Goal: Task Accomplishment & Management: Use online tool/utility

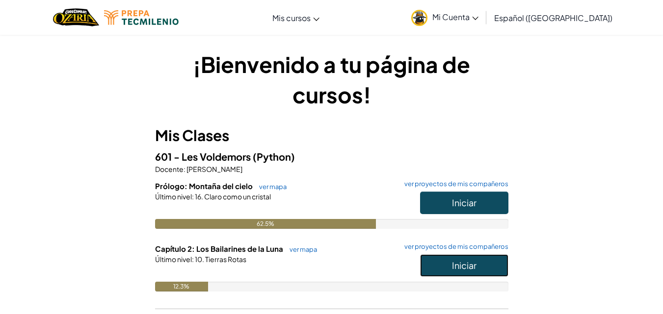
click at [442, 260] on button "Iniciar" at bounding box center [464, 266] width 88 height 23
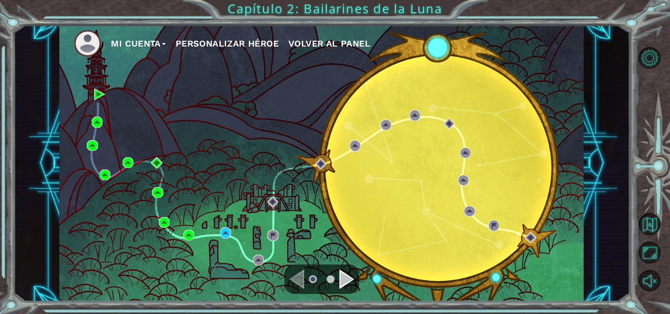
click at [346, 273] on div "Navigate to the next page" at bounding box center [346, 280] width 15 height 20
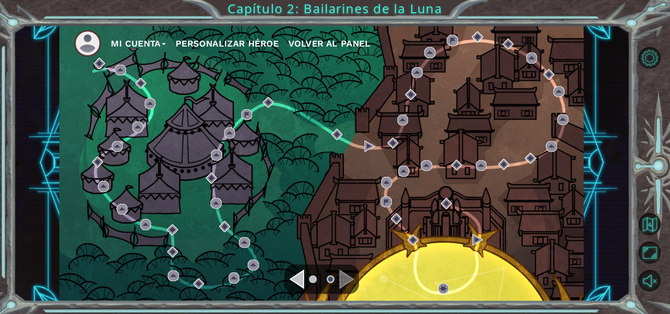
click at [297, 281] on div "Navigate to the previous page" at bounding box center [296, 280] width 15 height 20
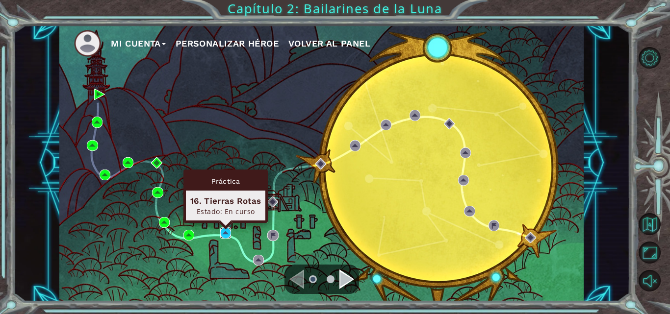
click at [226, 234] on img at bounding box center [225, 233] width 11 height 11
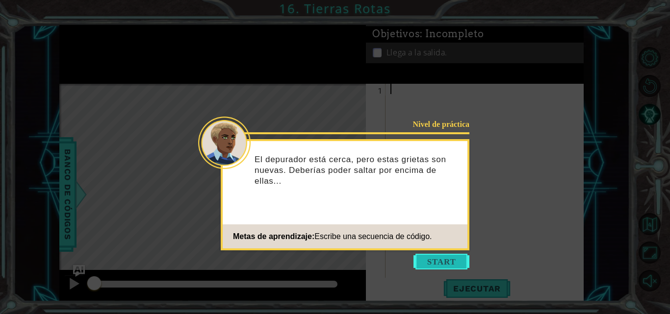
click at [441, 262] on button "Start" at bounding box center [442, 262] width 56 height 16
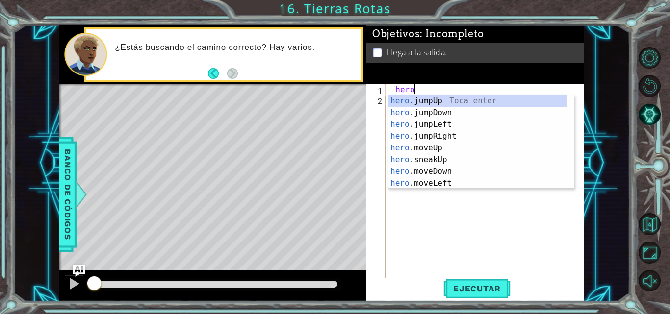
scroll to position [0, 1]
click at [434, 182] on div "hero. jumpUp Toca enter hero. jumpDown Toca enter hero. jumpLeft Toca enter her…" at bounding box center [478, 154] width 178 height 118
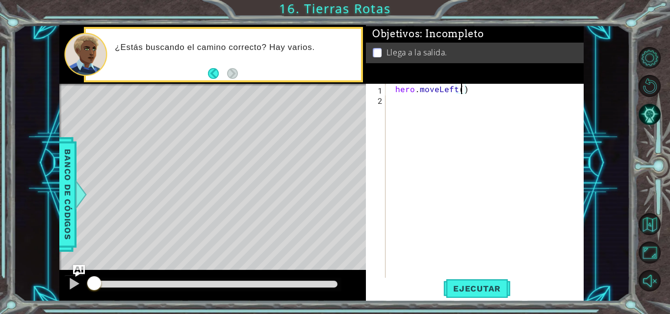
scroll to position [0, 4]
click at [478, 280] on button "Ejecutar" at bounding box center [476, 289] width 67 height 22
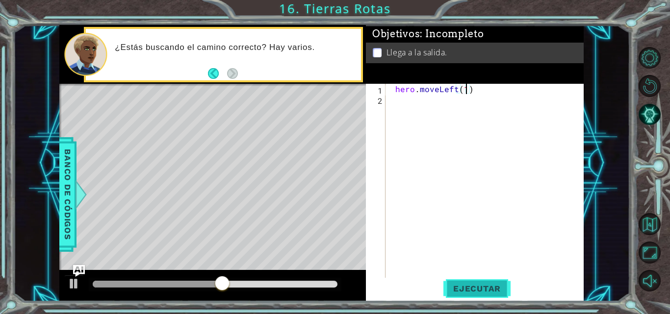
click at [483, 292] on span "Ejecutar" at bounding box center [476, 289] width 67 height 10
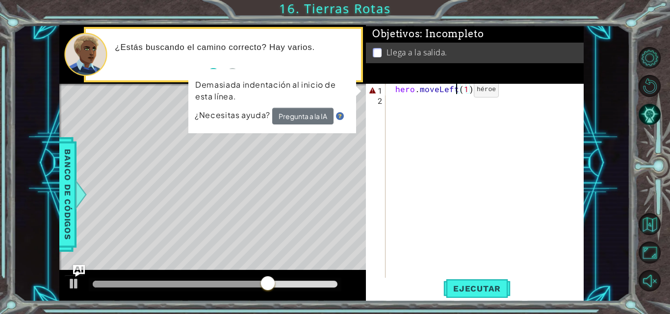
click at [457, 92] on div "hero . moveLeft ( 1 )" at bounding box center [488, 192] width 198 height 216
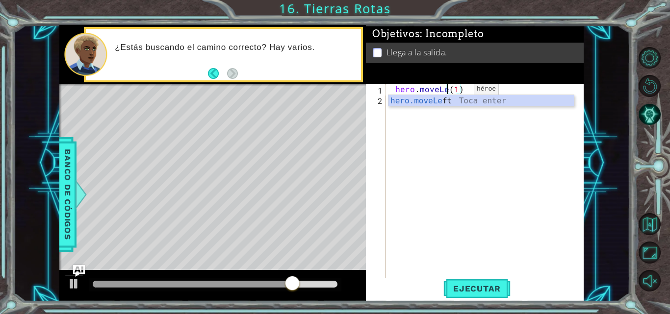
scroll to position [0, 3]
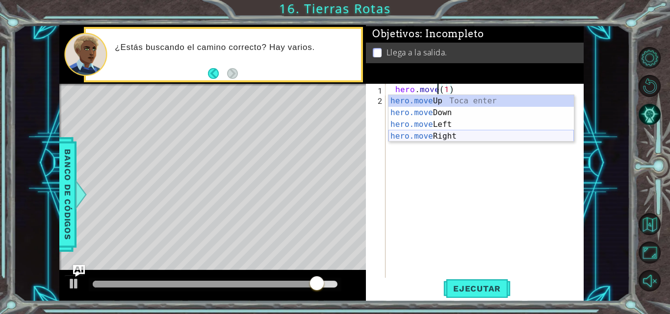
click at [449, 133] on div "hero.move Up Toca enter hero.move Down Toca enter hero.move Left Toca enter her…" at bounding box center [481, 130] width 185 height 71
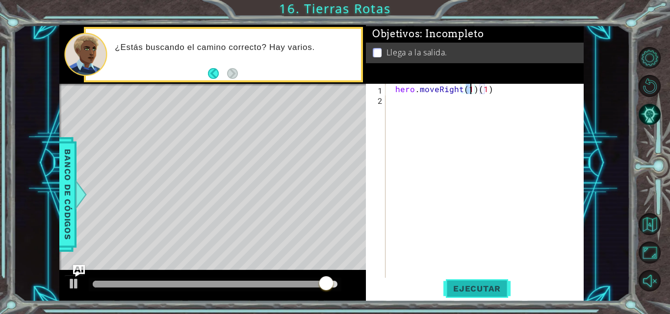
click at [456, 295] on button "Ejecutar" at bounding box center [476, 289] width 67 height 22
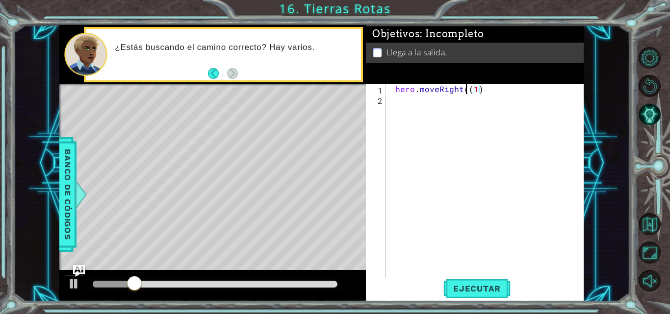
type textarea "hero.moveRight(1)"
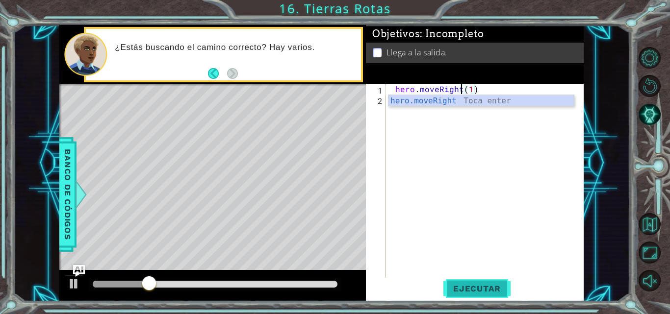
click at [481, 286] on span "Ejecutar" at bounding box center [476, 289] width 67 height 10
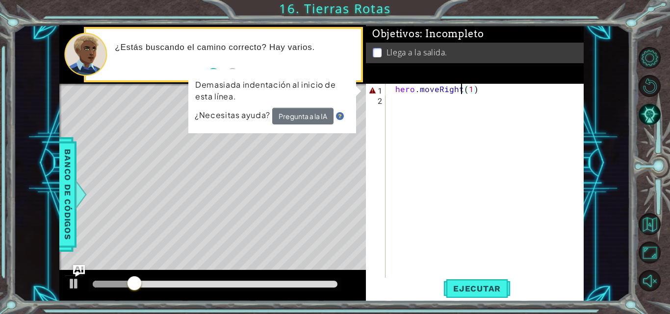
click at [445, 190] on div "hero . moveRight ( 1 )" at bounding box center [488, 192] width 198 height 216
click at [437, 88] on div "hero . moveRight ( 1 )" at bounding box center [488, 192] width 198 height 216
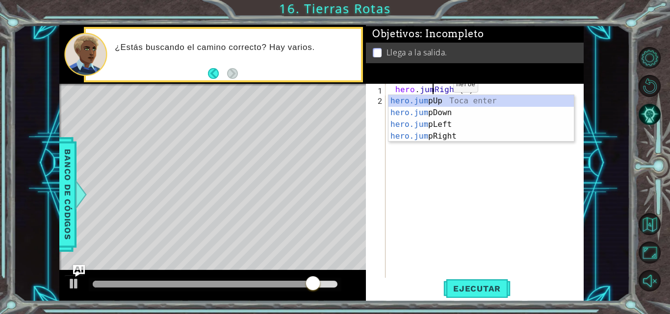
scroll to position [0, 3]
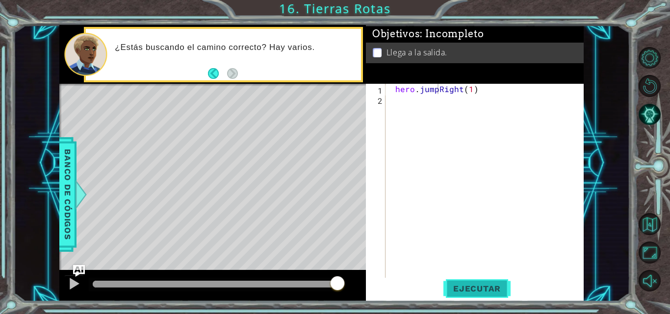
click at [479, 286] on span "Ejecutar" at bounding box center [476, 289] width 67 height 10
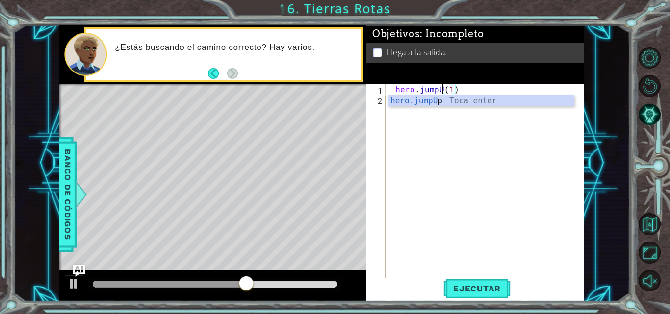
scroll to position [0, 4]
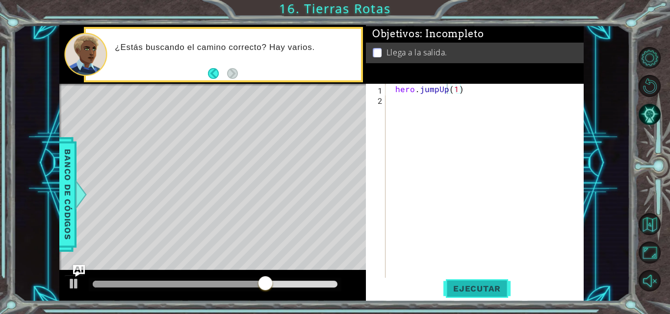
click at [466, 289] on span "Ejecutar" at bounding box center [476, 289] width 67 height 10
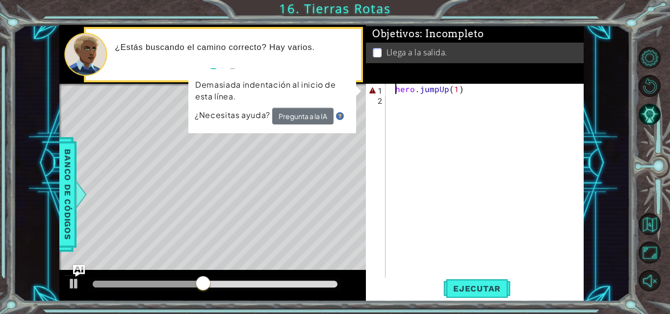
click at [395, 89] on div "hero . jumpUp ( 1 )" at bounding box center [488, 192] width 198 height 216
type textarea "hero.jumpUp(1)"
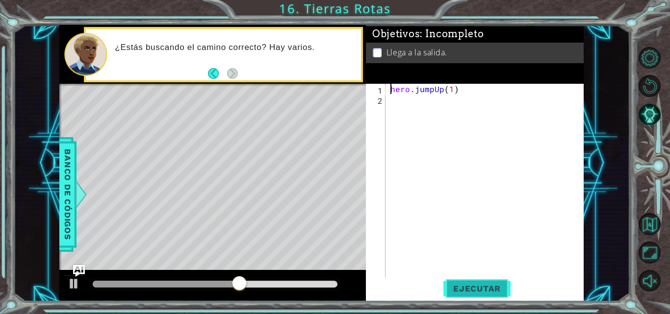
click at [485, 288] on span "Ejecutar" at bounding box center [476, 289] width 67 height 10
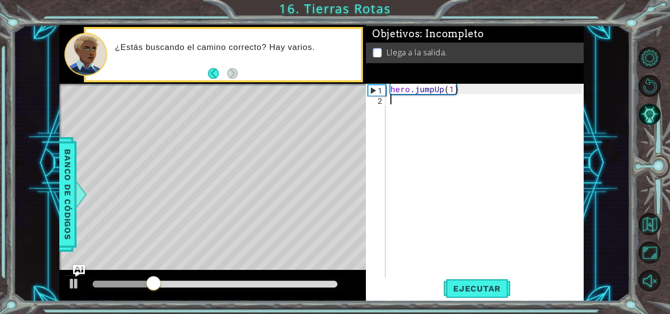
click at [429, 115] on div "hero . jumpUp ( 1 )" at bounding box center [488, 192] width 198 height 216
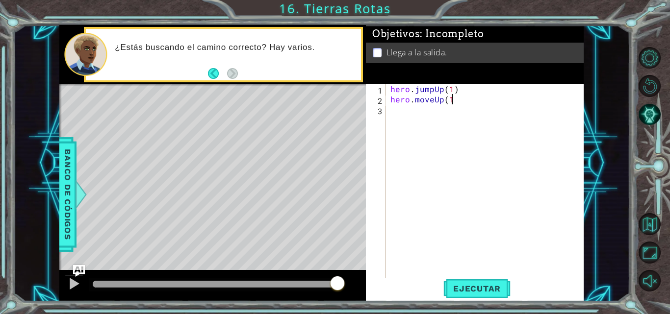
type textarea "hero.moveUp(1)"
click at [428, 116] on div "hero . jumpUp ( 1 ) hero . moveUp ( 1 )" at bounding box center [488, 192] width 198 height 216
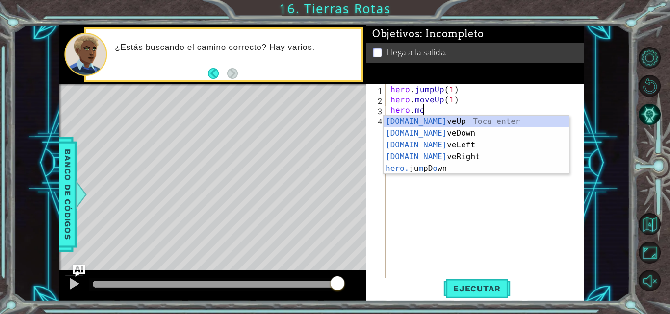
scroll to position [0, 2]
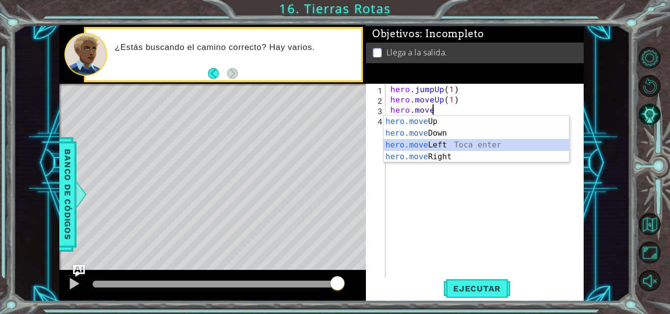
click at [440, 141] on div "hero.move Up Toca enter hero.move Down Toca enter hero.move Left Toca enter her…" at bounding box center [476, 151] width 185 height 71
type textarea "hero.moveLeft(1)"
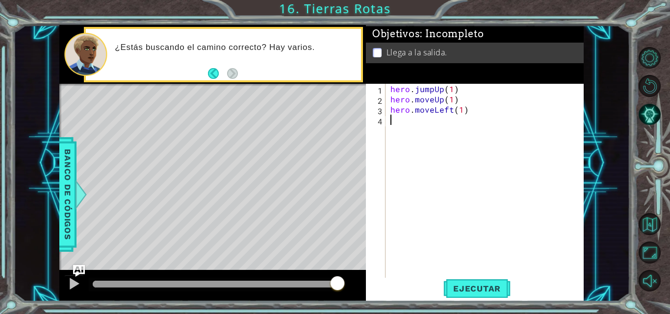
click at [432, 127] on div "hero . jumpUp ( 1 ) hero . moveUp ( 1 ) hero . moveLeft ( 1 )" at bounding box center [488, 192] width 198 height 216
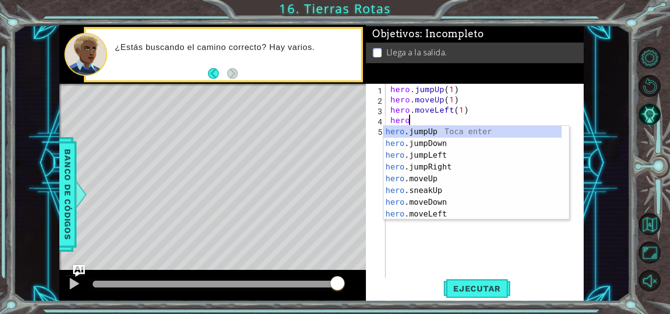
scroll to position [0, 1]
type textarea "hero.j"
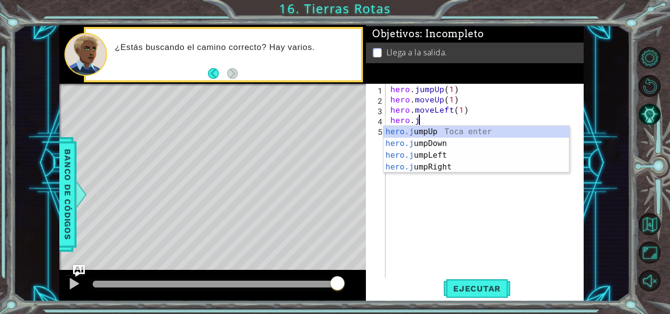
scroll to position [0, 1]
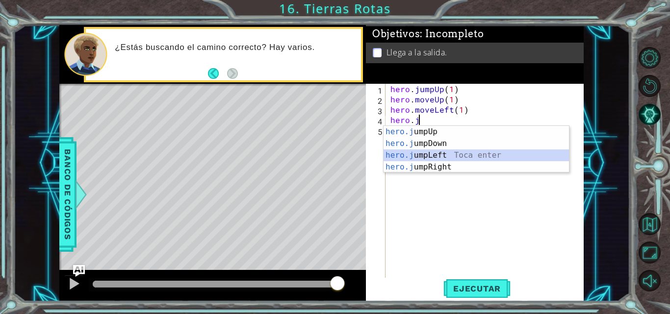
click at [447, 156] on div "hero.j umpUp Toca enter hero.j umpDown Toca enter hero.j umpLeft Toca enter her…" at bounding box center [476, 161] width 185 height 71
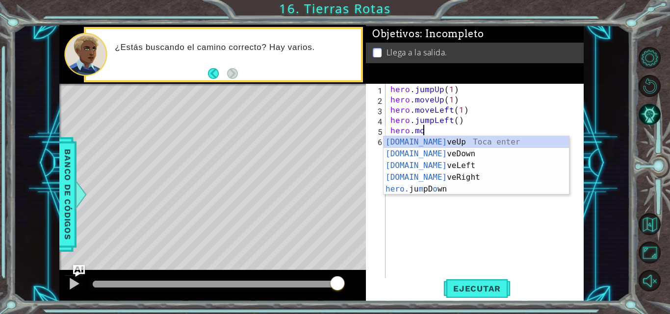
scroll to position [0, 2]
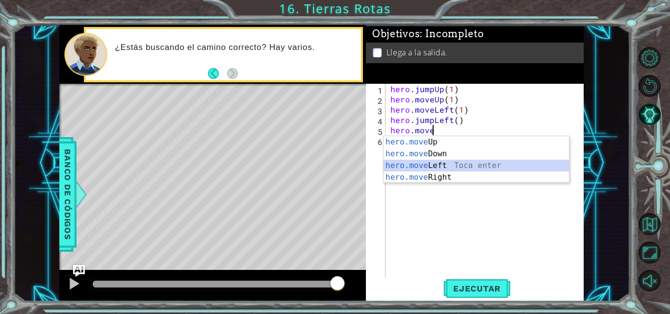
click at [441, 169] on div "hero.move Up Toca enter hero.move Down Toca enter hero.move Left Toca enter her…" at bounding box center [476, 171] width 185 height 71
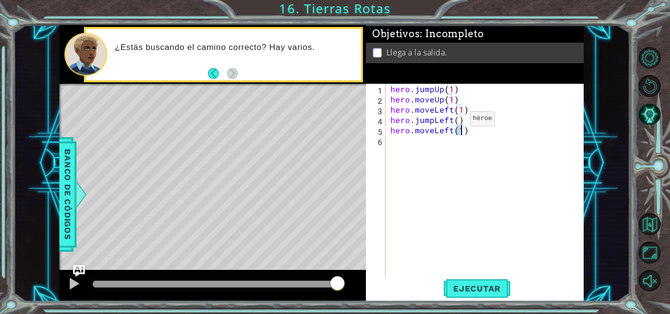
click at [453, 121] on div "hero . jumpUp ( 1 ) hero . moveUp ( 1 ) hero . moveLeft ( 1 ) hero . jumpLeft (…" at bounding box center [488, 192] width 198 height 216
click at [459, 120] on div "hero . jumpUp ( 1 ) hero . moveUp ( 1 ) hero . moveLeft ( 1 ) hero . jumpLeft (…" at bounding box center [488, 192] width 198 height 216
click at [456, 120] on div "hero . jumpUp ( 1 ) hero . moveUp ( 1 ) hero . moveLeft ( 1 ) hero . jumpLeft (…" at bounding box center [488, 192] width 198 height 216
drag, startPoint x: 474, startPoint y: 286, endPoint x: 479, endPoint y: 259, distance: 27.3
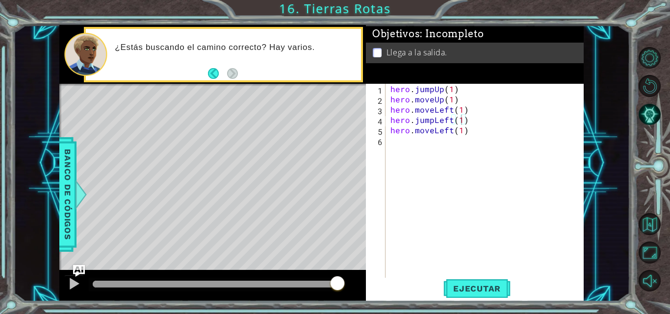
click at [475, 286] on span "Ejecutar" at bounding box center [476, 289] width 67 height 10
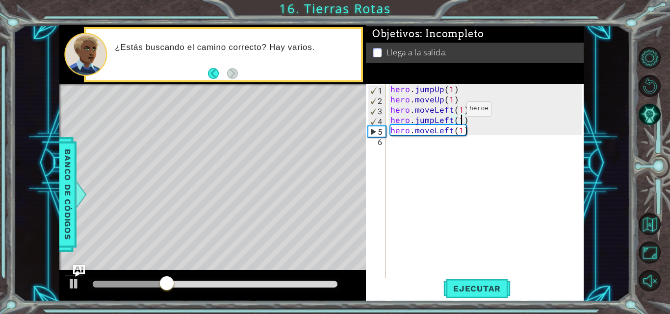
click at [450, 111] on div "hero . jumpUp ( 1 ) hero . moveUp ( 1 ) hero . moveLeft ( 1 ) hero . jumpLeft (…" at bounding box center [488, 192] width 198 height 216
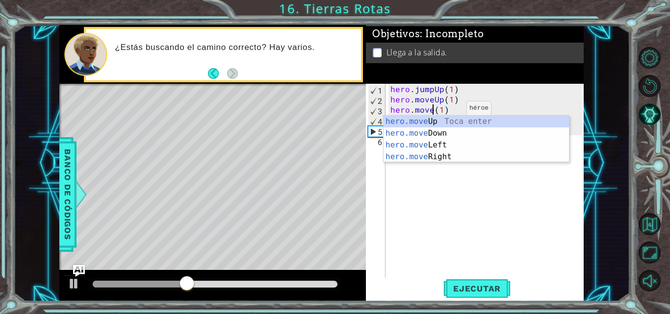
scroll to position [0, 3]
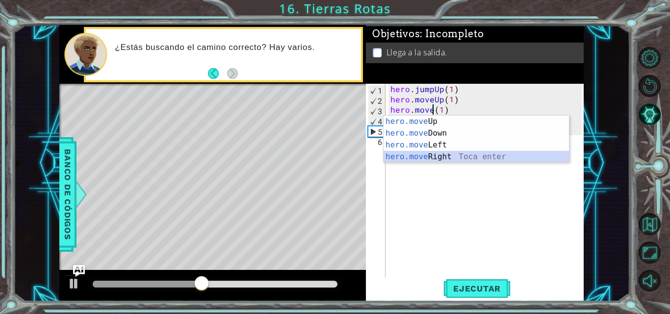
click at [451, 155] on div "hero.move Up Toca enter hero.move Down Toca enter hero.move Left Toca enter her…" at bounding box center [476, 151] width 185 height 71
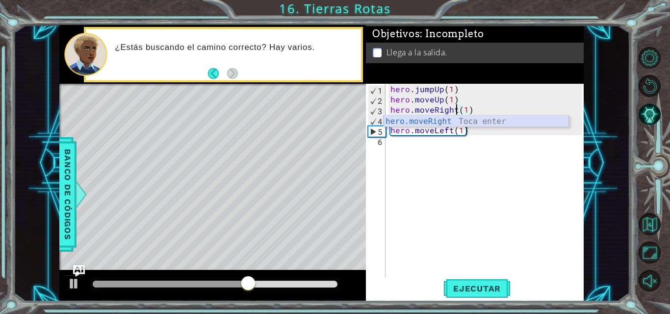
click at [472, 121] on div "hero.moveRight Toca enter" at bounding box center [476, 133] width 185 height 35
click at [482, 135] on div "hero . jumpUp ( 1 ) hero . moveUp ( 1 ) hero . moveRight ( 1 ) hero . jumpLeft …" at bounding box center [488, 192] width 198 height 216
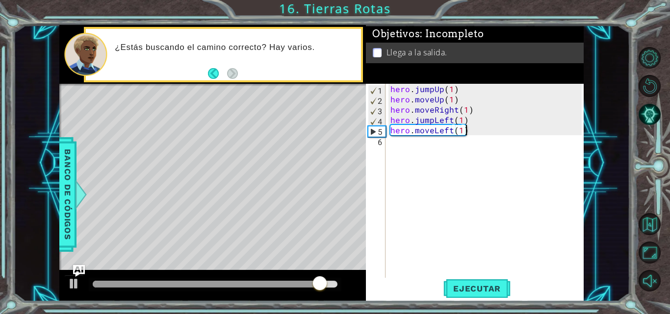
click at [482, 121] on div "hero . jumpUp ( 1 ) hero . moveUp ( 1 ) hero . moveRight ( 1 ) hero . jumpLeft …" at bounding box center [488, 192] width 198 height 216
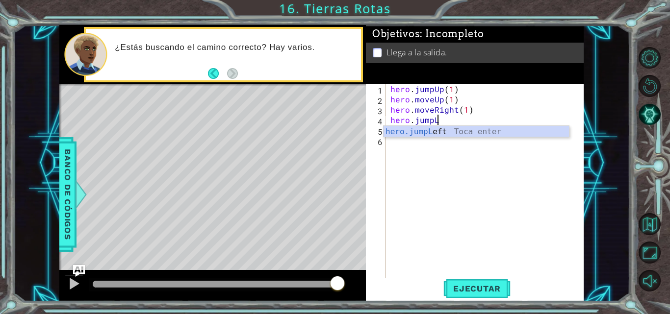
type textarea "hero.jump"
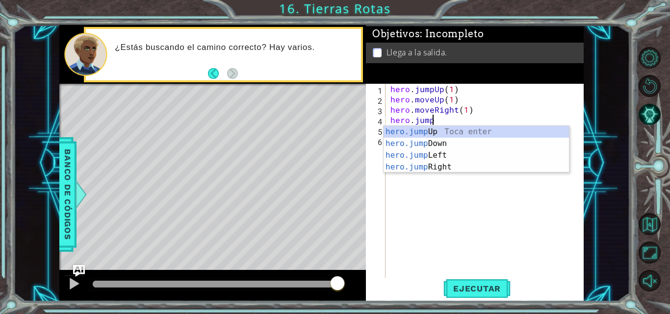
scroll to position [0, 2]
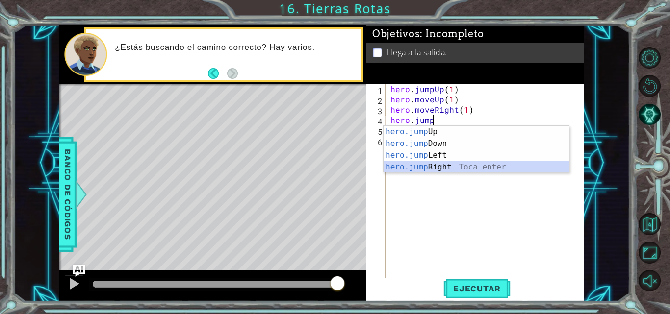
click at [464, 163] on div "hero.jump Up Toca enter hero.jump Down Toca enter hero.jump Left Toca enter her…" at bounding box center [476, 161] width 185 height 71
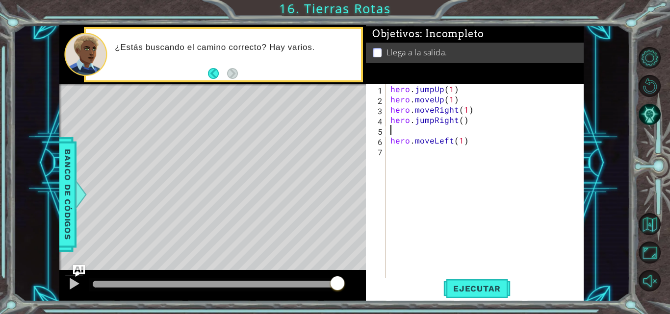
click at [471, 145] on div "hero . jumpUp ( 1 ) hero . moveUp ( 1 ) hero . moveRight ( 1 ) hero . jumpRight…" at bounding box center [488, 192] width 198 height 216
type textarea "hero.moveLeft(1)"
click at [459, 130] on div "hero . jumpUp ( 1 ) hero . moveUp ( 1 ) hero . moveRight ( 1 ) hero . jumpRight…" at bounding box center [488, 192] width 198 height 216
click at [461, 124] on div "hero . jumpUp ( 1 ) hero . moveUp ( 1 ) hero . moveRight ( 1 ) hero . jumpRight…" at bounding box center [488, 192] width 198 height 216
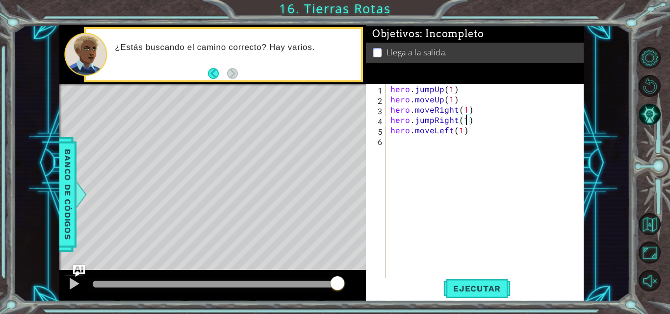
click at [469, 134] on div "hero . jumpUp ( 1 ) hero . moveUp ( 1 ) hero . moveRight ( 1 ) hero . jumpRight…" at bounding box center [488, 192] width 198 height 216
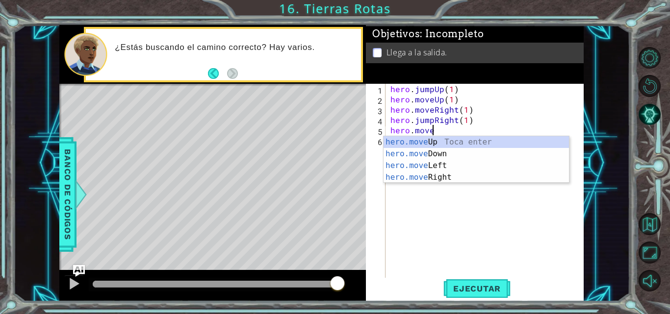
scroll to position [0, 2]
click at [458, 173] on div "hero.move Up Toca enter hero.move Down Toca enter hero.move Left Toca enter her…" at bounding box center [476, 171] width 185 height 71
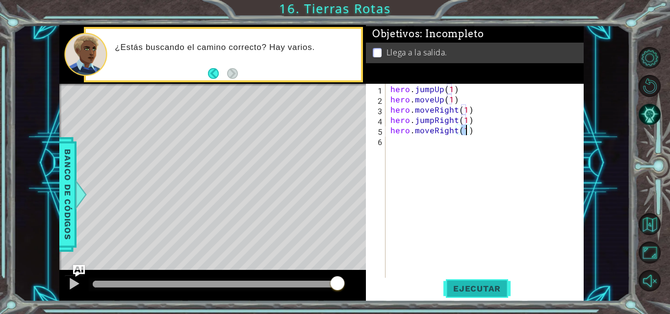
type textarea "hero.moveRight(1)"
click at [470, 281] on button "Ejecutar" at bounding box center [476, 289] width 67 height 22
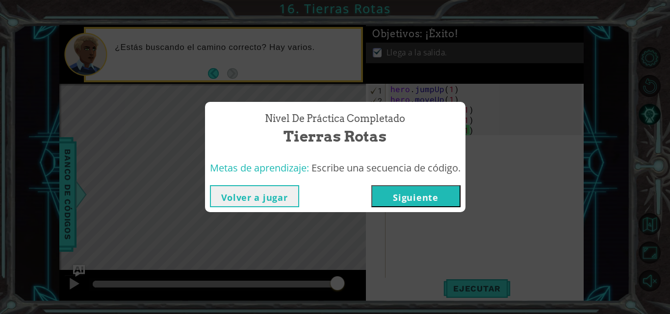
click at [446, 202] on button "Siguiente" at bounding box center [415, 196] width 89 height 22
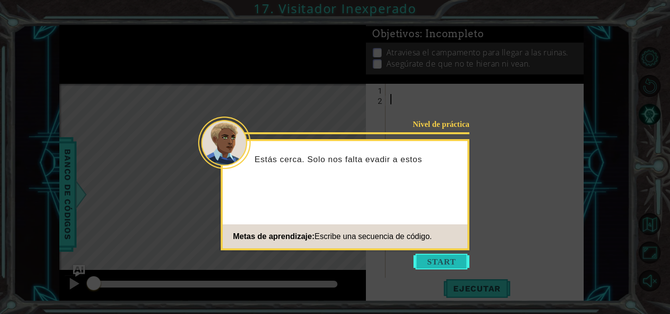
click at [442, 259] on button "Start" at bounding box center [442, 262] width 56 height 16
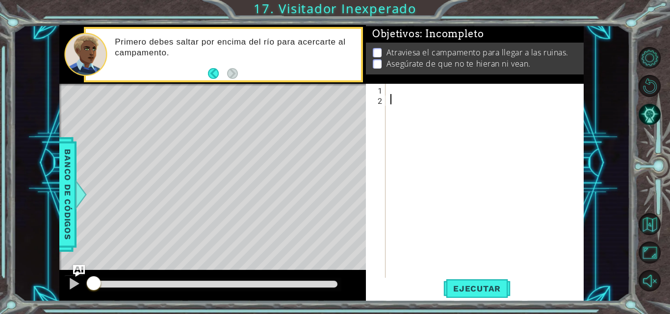
click at [419, 92] on div at bounding box center [488, 192] width 198 height 216
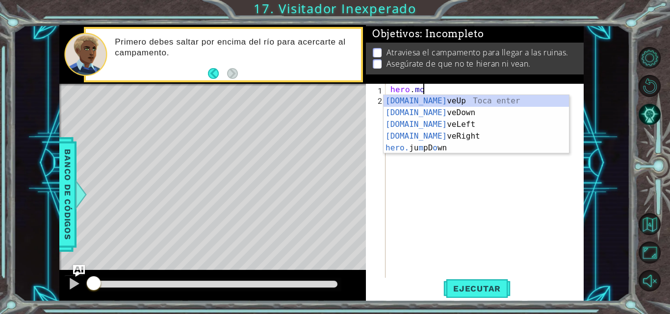
scroll to position [0, 2]
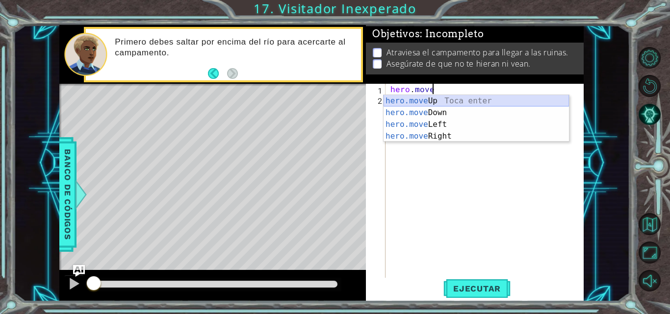
click at [456, 101] on div "hero.move Up Toca enter hero.move Down Toca enter hero.move Left Toca enter her…" at bounding box center [476, 130] width 185 height 71
type textarea "hero.moveUp(1)"
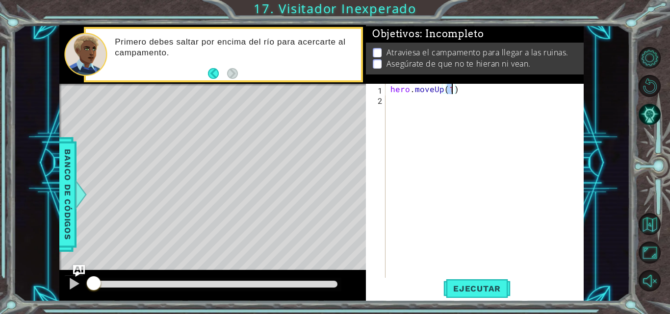
click at [449, 101] on div "hero . moveUp ( 1 )" at bounding box center [488, 192] width 198 height 216
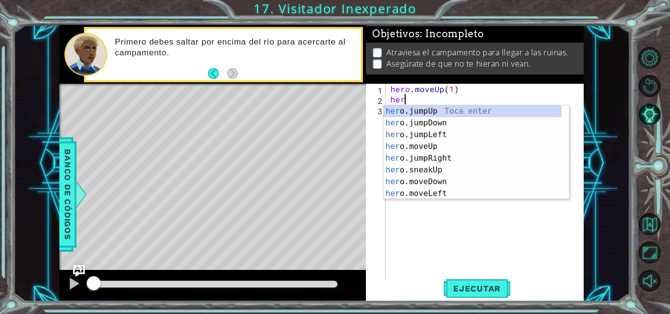
scroll to position [0, 0]
type textarea "hero"
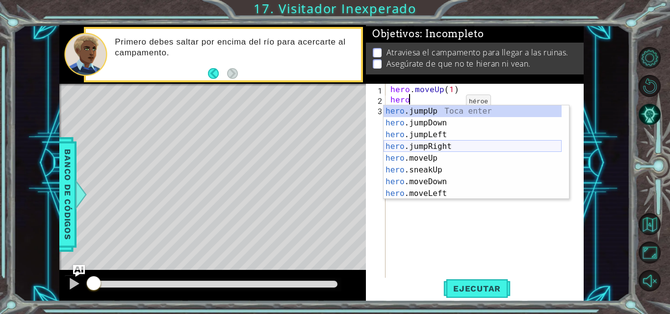
click at [451, 143] on div "hero .jumpUp Toca enter hero .jumpDown Toca enter hero .jumpLeft Toca enter her…" at bounding box center [473, 164] width 178 height 118
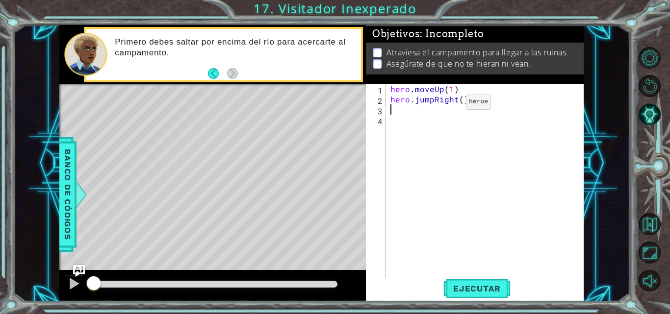
scroll to position [0, 0]
click at [461, 104] on div "hero . moveUp ( 1 ) hero . jumpRight ( )" at bounding box center [488, 192] width 198 height 216
type textarea "hero.jumpRight(1)"
click at [453, 114] on div "hero . moveUp ( 1 ) hero . jumpRight ( 1 )" at bounding box center [488, 192] width 198 height 216
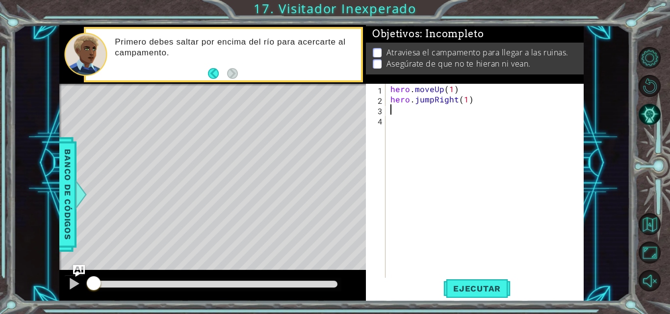
scroll to position [0, 0]
type textarea "hero.jumpRight(1)"
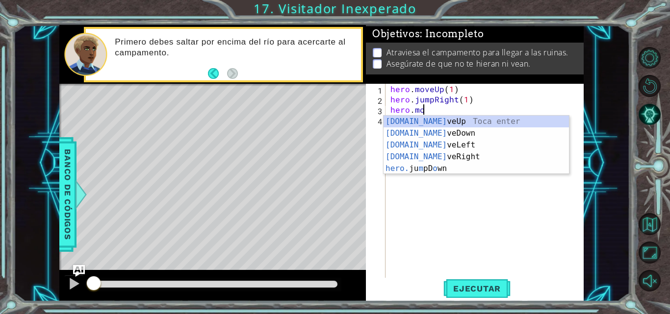
scroll to position [0, 2]
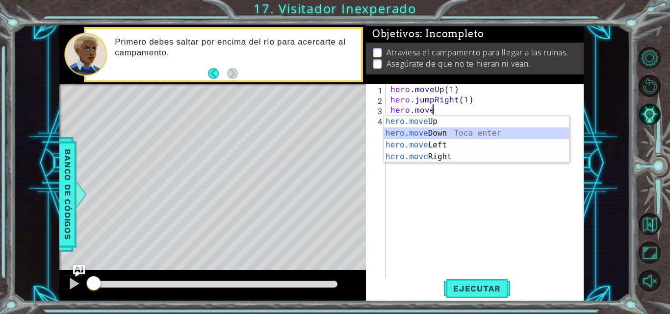
click at [457, 133] on div "hero.move Up Toca enter hero.move Down Toca enter hero.move Left Toca enter her…" at bounding box center [476, 151] width 185 height 71
type textarea "hero.moveDown(1)"
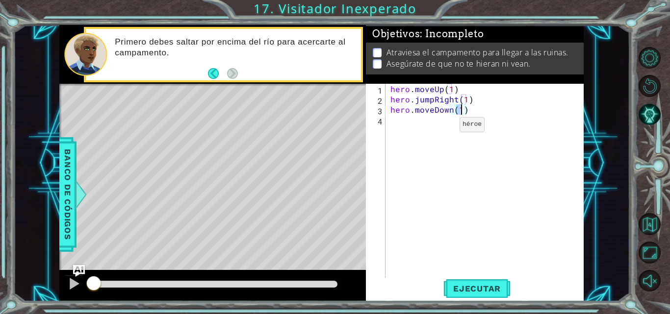
click at [443, 127] on div "hero . moveUp ( 1 ) hero . jumpRight ( 1 ) hero . moveDown ( 1 )" at bounding box center [488, 192] width 198 height 216
click at [431, 111] on div "hero . moveUp ( 1 ) hero . jumpRight ( 1 ) hero . moveDown ( 1 )" at bounding box center [488, 192] width 198 height 216
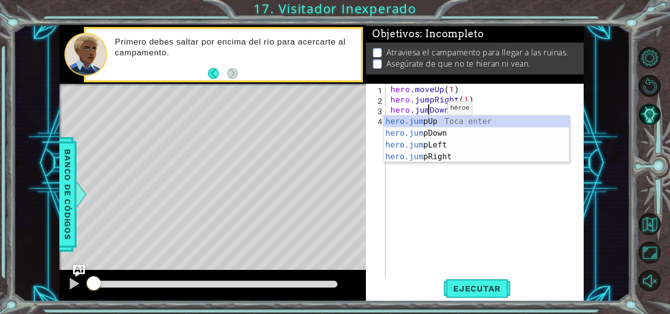
scroll to position [0, 3]
type textarea "hero.jumpDown(1)"
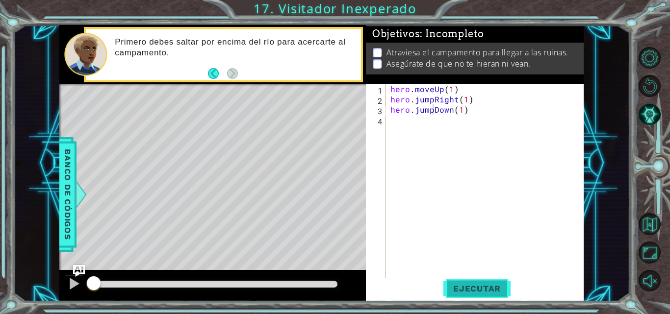
click at [472, 287] on span "Ejecutar" at bounding box center [476, 289] width 67 height 10
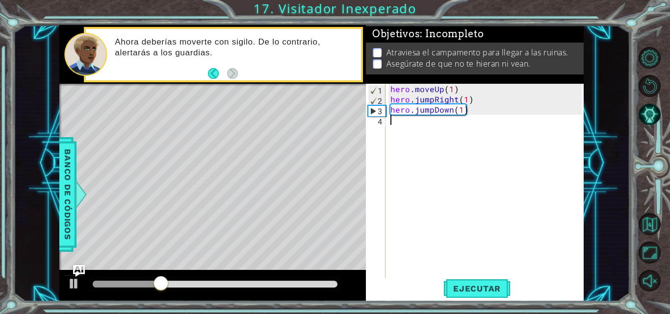
click at [418, 129] on div "hero . moveUp ( 1 ) hero . jumpRight ( 1 ) hero . jumpDown ( 1 )" at bounding box center [488, 192] width 198 height 216
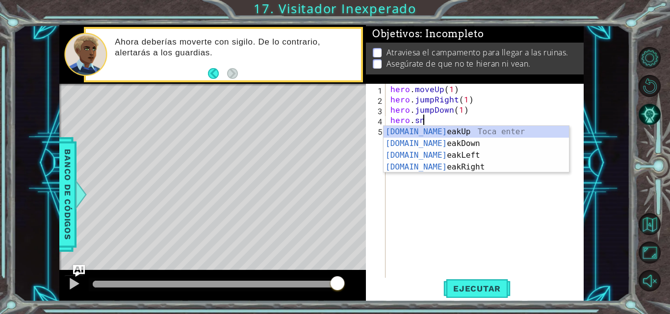
scroll to position [0, 2]
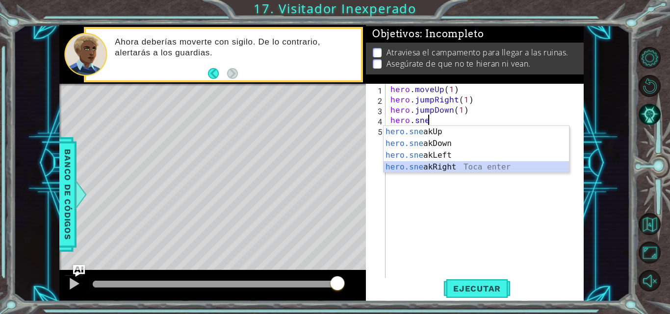
click at [431, 167] on div "hero.sne akUp Toca enter hero.sne akDown Toca enter hero.sne akLeft Toca enter …" at bounding box center [476, 161] width 185 height 71
type textarea "hero.sneakRight(1)"
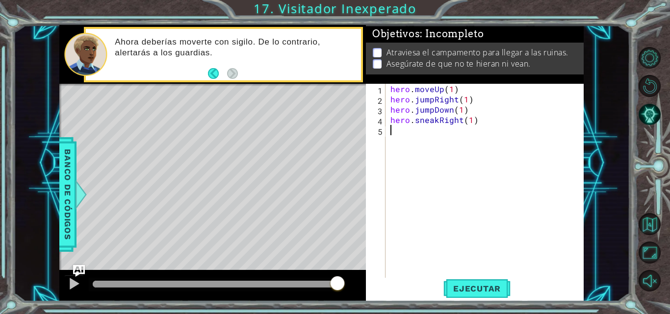
click at [434, 133] on div "hero . moveUp ( 1 ) hero . jumpRight ( 1 ) hero . jumpDown ( 1 ) hero . sneakRi…" at bounding box center [488, 192] width 198 height 216
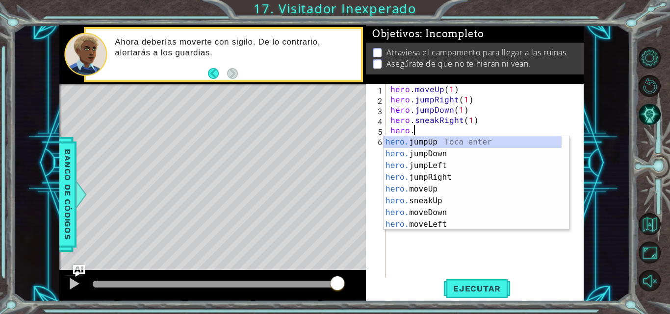
scroll to position [0, 1]
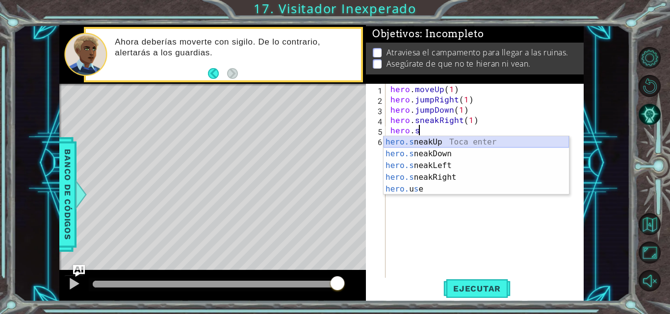
click at [444, 143] on div "hero.s neakUp Toca enter hero.s neakDown Toca enter hero.s neakLeft Toca enter …" at bounding box center [476, 177] width 185 height 82
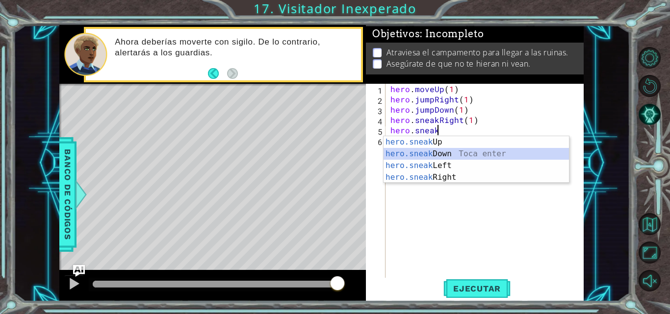
click at [446, 156] on div "hero.sneak Up Toca enter hero.sneak Down Toca enter hero.sneak Left Toca enter …" at bounding box center [476, 171] width 185 height 71
type textarea "hero.sneakDown(1)"
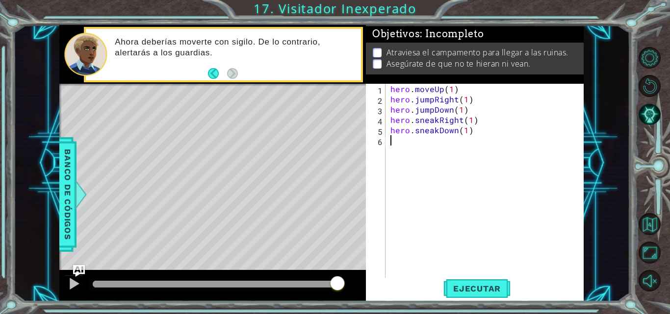
click at [413, 147] on div "hero . moveUp ( 1 ) hero . jumpRight ( 1 ) hero . jumpDown ( 1 ) hero . sneakRi…" at bounding box center [488, 192] width 198 height 216
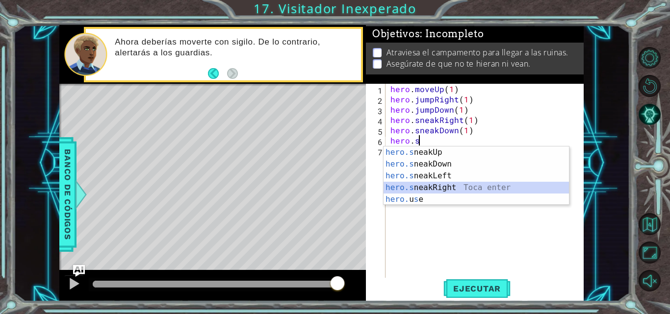
click at [434, 183] on div "hero.s neakUp Toca enter hero.s neakDown Toca enter hero.s neakLeft Toca enter …" at bounding box center [476, 188] width 185 height 82
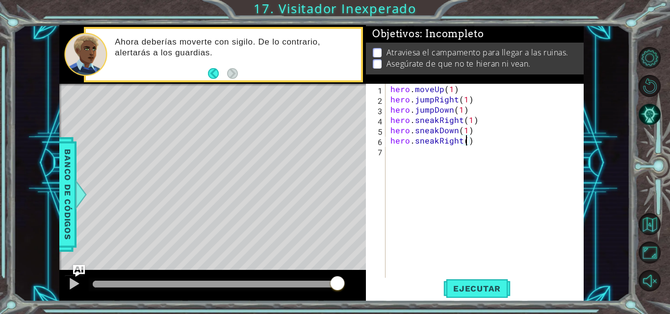
type textarea "hero.sneakRight(2)"
click at [424, 157] on div "hero . moveUp ( 1 ) hero . jumpRight ( 1 ) hero . jumpDown ( 1 ) hero . sneakRi…" at bounding box center [488, 192] width 198 height 216
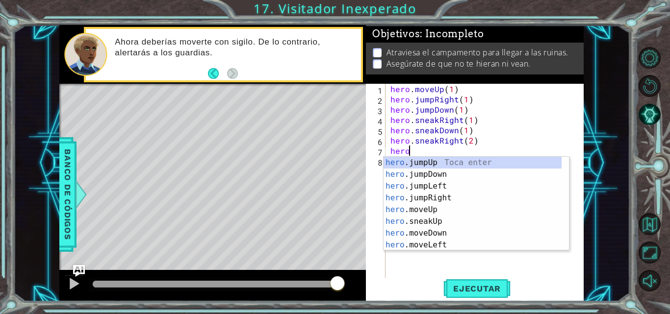
scroll to position [0, 1]
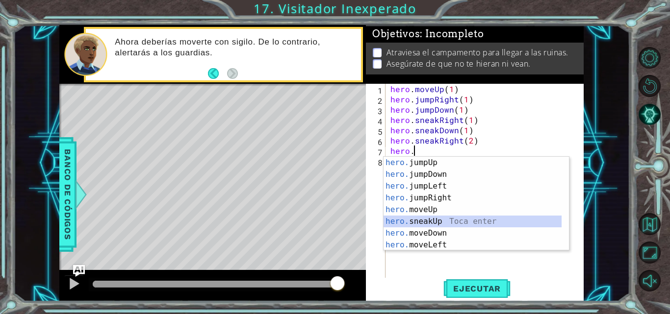
click at [441, 218] on div "hero. jumpUp Toca enter hero. jumpDown Toca enter hero. jumpLeft Toca enter her…" at bounding box center [473, 216] width 178 height 118
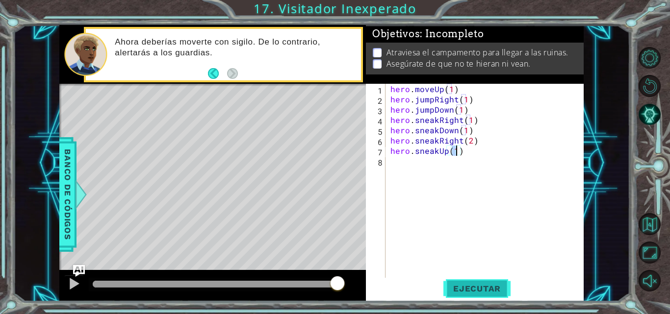
type textarea "hero.sneakUp(1)"
click at [460, 287] on span "Ejecutar" at bounding box center [476, 289] width 67 height 10
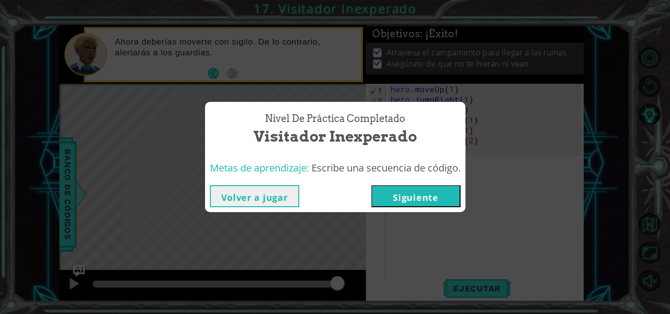
click at [438, 194] on button "Siguiente" at bounding box center [415, 196] width 89 height 22
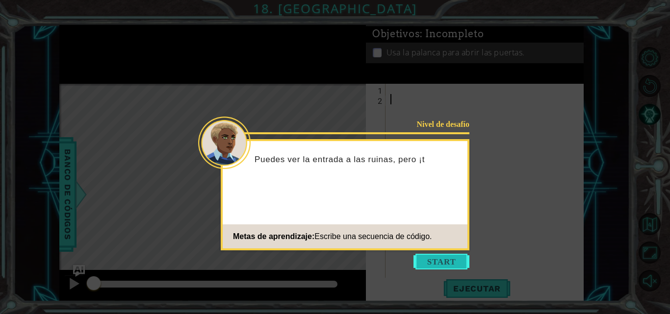
click at [452, 269] on button "Start" at bounding box center [442, 262] width 56 height 16
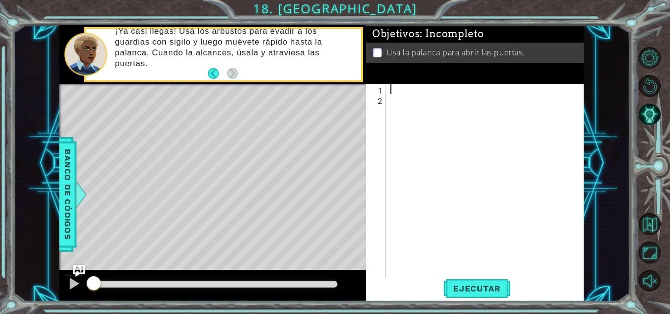
click at [453, 87] on div at bounding box center [488, 192] width 198 height 216
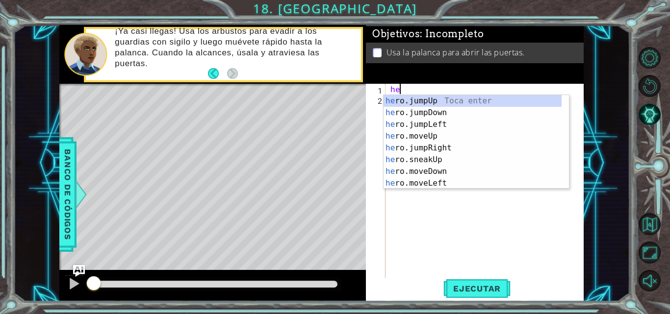
type textarea "h"
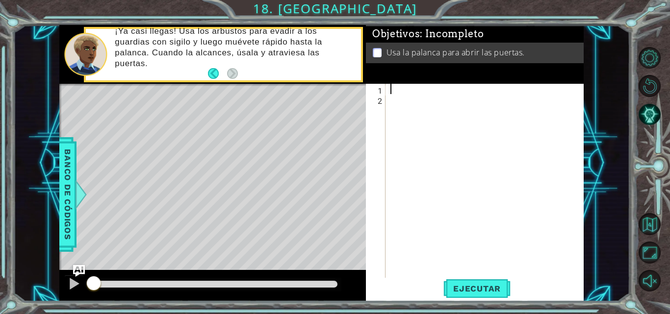
type textarea "e"
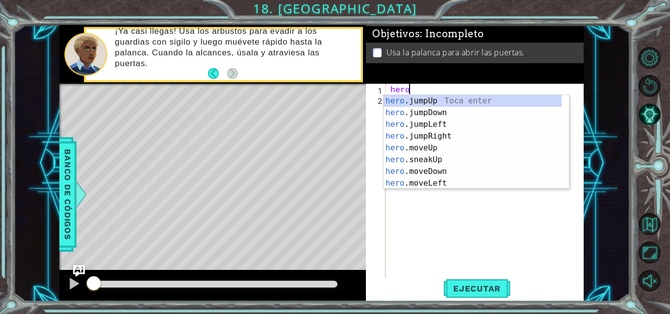
scroll to position [0, 1]
type textarea "hero."
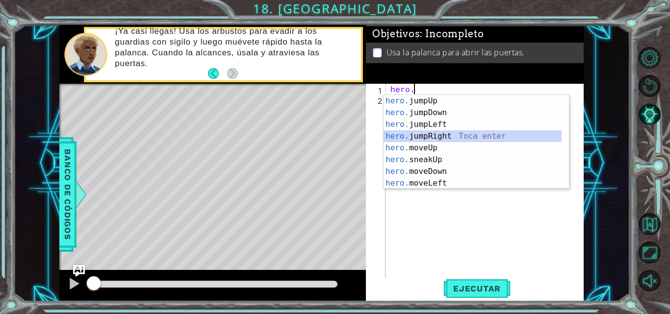
click at [396, 136] on div "hero. jumpUp Toca enter hero. jumpDown Toca enter hero. jumpLeft Toca enter her…" at bounding box center [473, 154] width 178 height 118
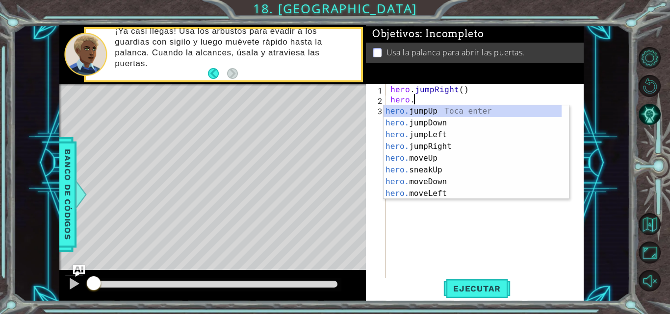
scroll to position [0, 1]
click at [456, 111] on div "hero.m oveUp Toca enter hero.m oveDown Toca enter hero.m oveLeft Toca enter her…" at bounding box center [476, 164] width 185 height 118
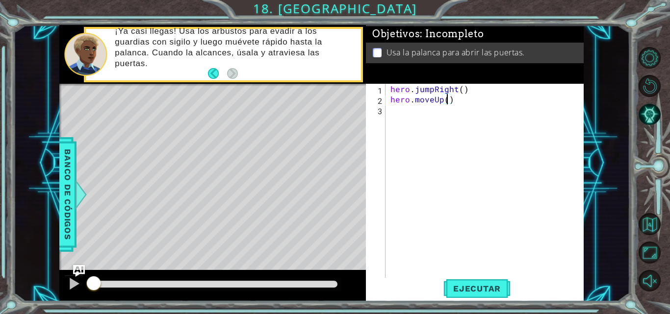
scroll to position [0, 3]
click at [461, 92] on div "hero . jumpRight ( ) hero . moveUp ( 2 )" at bounding box center [488, 192] width 198 height 216
click at [462, 286] on span "Ejecutar" at bounding box center [476, 289] width 67 height 10
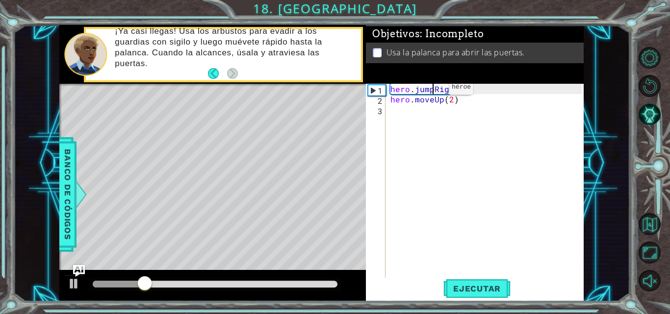
click at [432, 90] on div "hero . jumpRight ( 1 ) hero . moveUp ( 2 )" at bounding box center [488, 192] width 198 height 216
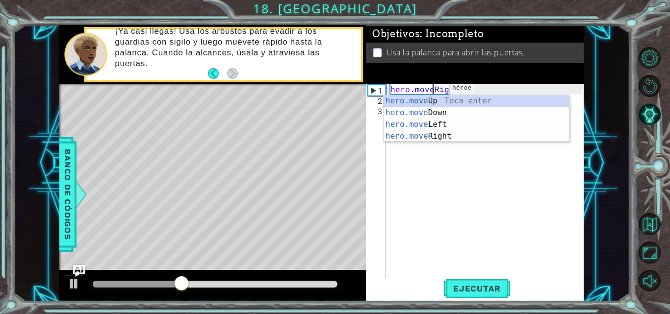
scroll to position [0, 3]
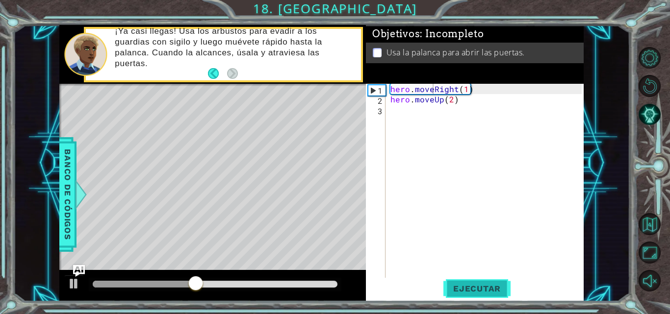
click at [470, 289] on span "Ejecutar" at bounding box center [476, 289] width 67 height 10
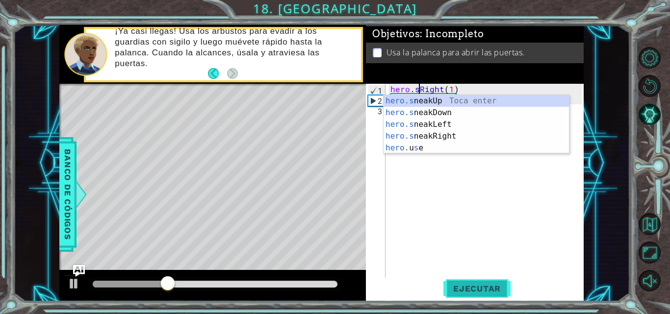
scroll to position [0, 2]
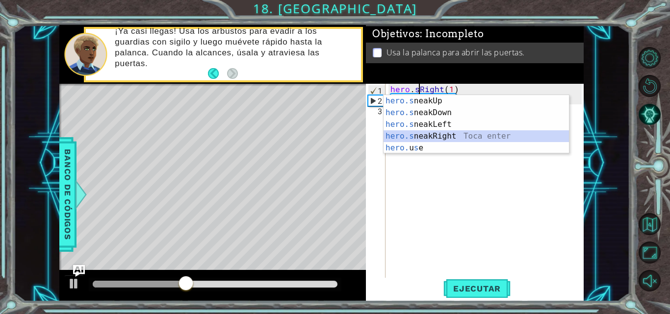
click at [457, 139] on div "hero.s neakUp Toca enter hero.s neakDown Toca enter hero.s neakLeft Toca enter …" at bounding box center [476, 136] width 185 height 82
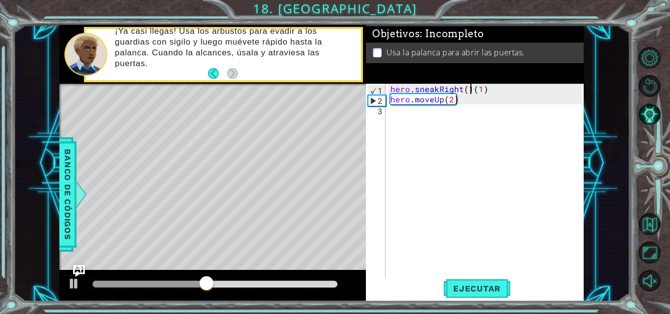
type textarea "hero.sneakRight(1)"
click at [439, 128] on div "hero . sneakRight ( 1 ) hero . moveUp ( 2 )" at bounding box center [488, 192] width 198 height 216
click at [432, 101] on div "hero . sneakRight ( 1 ) hero . moveUp ( 2 )" at bounding box center [488, 192] width 198 height 216
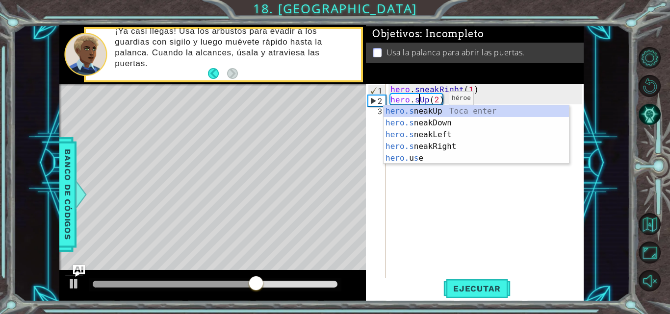
scroll to position [0, 2]
click at [441, 111] on div "hero.s neakUp Toca enter hero.s neakDown Toca enter hero.s neakLeft Toca enter …" at bounding box center [476, 146] width 185 height 82
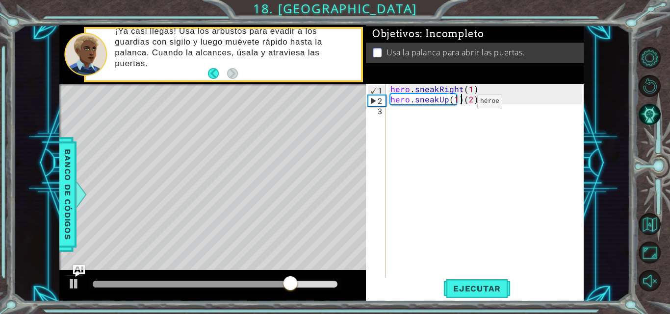
click at [461, 104] on div "hero . sneakRight ( 1 ) hero . sneakUp ( 1 ) ( 2 )" at bounding box center [488, 192] width 198 height 216
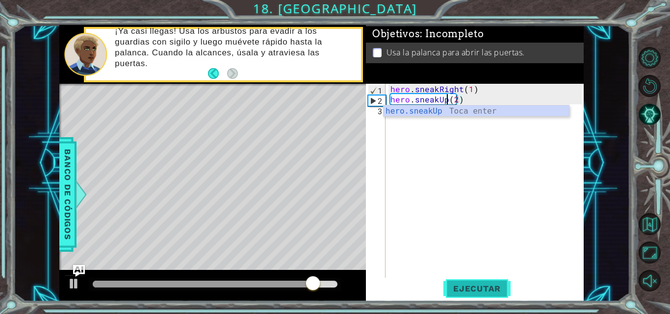
type textarea "hero.sneakUp(2)"
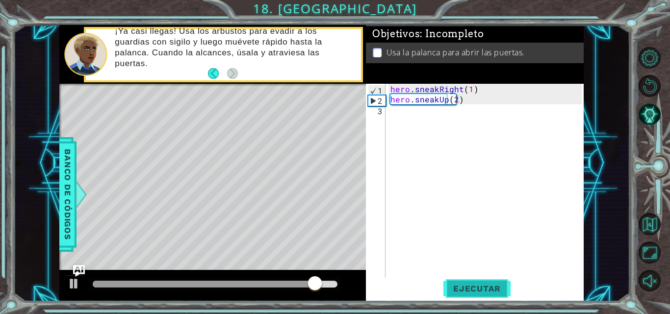
click at [465, 282] on button "Ejecutar" at bounding box center [476, 289] width 67 height 22
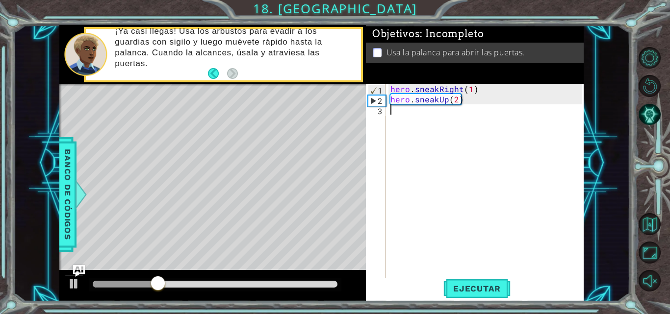
click at [428, 113] on div "hero . sneakRight ( 1 ) hero . sneakUp ( 2 )" at bounding box center [488, 192] width 198 height 216
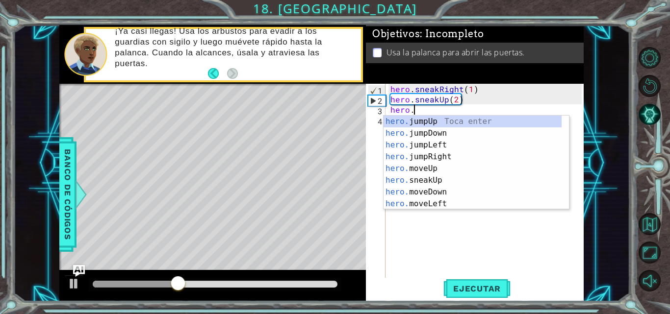
scroll to position [0, 1]
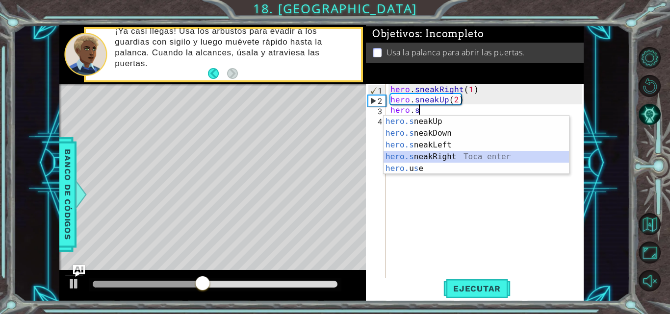
click at [445, 156] on div "hero.s neakUp Toca enter hero.s neakDown Toca enter hero.s neakLeft Toca enter …" at bounding box center [476, 157] width 185 height 82
type textarea "hero.sneakRight(1)"
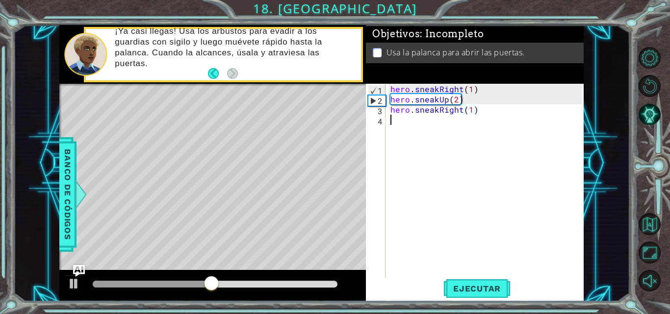
click at [445, 126] on div "hero . sneakRight ( 1 ) hero . sneakUp ( 2 ) hero . sneakRight ( 1 )" at bounding box center [488, 192] width 198 height 216
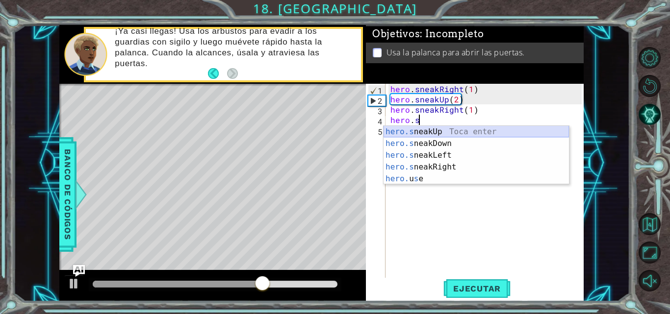
click at [445, 133] on div "hero.s neakUp Toca enter hero.s neakDown Toca enter hero.s neakLeft Toca enter …" at bounding box center [476, 167] width 185 height 82
type textarea "hero.sneakUp(1)"
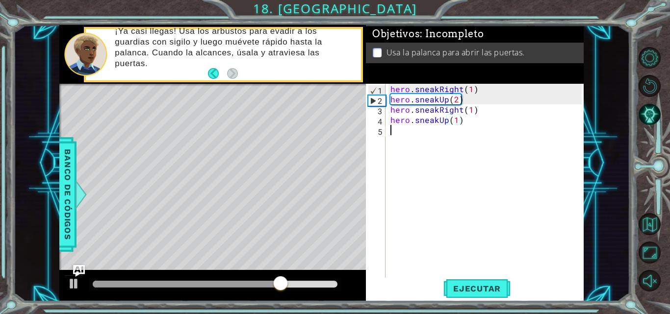
click at [441, 134] on div "hero . sneakRight ( 1 ) hero . sneakUp ( 2 ) hero . sneakRight ( 1 ) hero . sne…" at bounding box center [488, 192] width 198 height 216
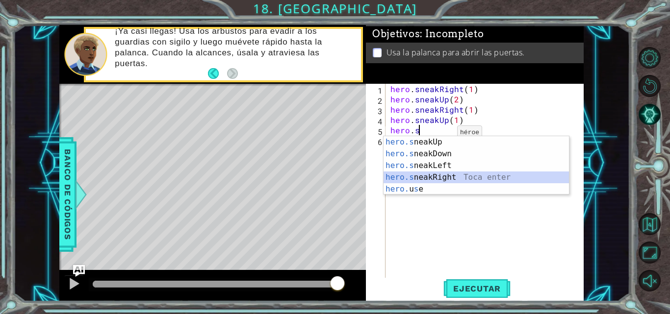
click at [456, 175] on div "hero.s neakUp Toca enter hero.s neakDown Toca enter hero.s neakLeft Toca enter …" at bounding box center [476, 177] width 185 height 82
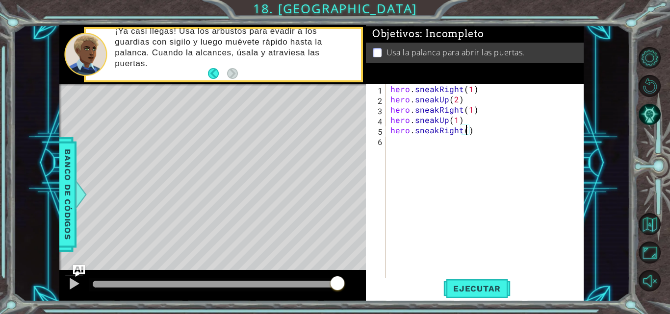
scroll to position [0, 5]
click at [479, 281] on button "Ejecutar" at bounding box center [476, 289] width 67 height 22
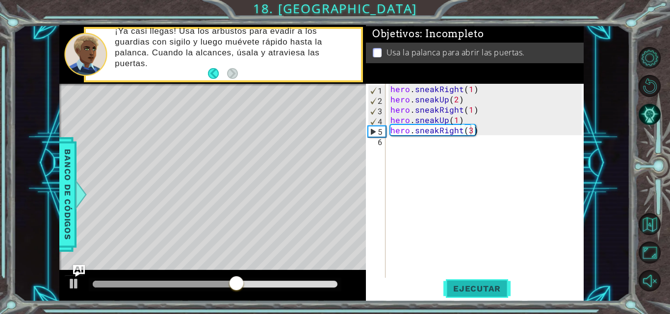
click at [462, 282] on button "Ejecutar" at bounding box center [476, 289] width 67 height 22
type textarea "hero.sneakRight()"
click at [423, 148] on div "hero . sneakRight ( 1 ) hero . sneakUp ( 2 ) hero . sneakRight ( 1 ) hero . sne…" at bounding box center [488, 192] width 198 height 216
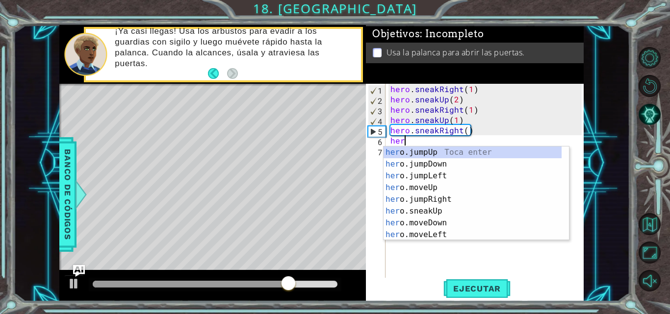
scroll to position [0, 0]
type textarea "hero"
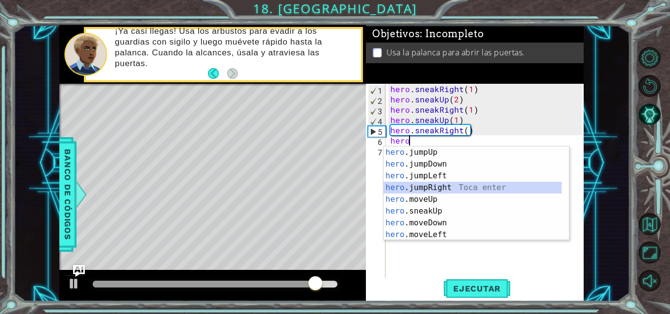
click at [441, 185] on div "hero .jumpUp Toca enter hero .jumpDown Toca enter hero .jumpLeft Toca enter her…" at bounding box center [473, 206] width 178 height 118
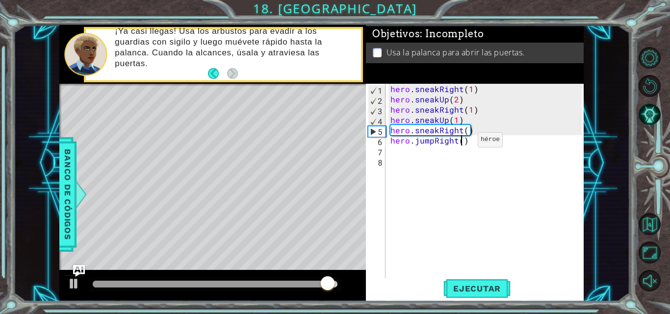
click at [461, 142] on div "hero . sneakRight ( 1 ) hero . sneakUp ( 2 ) hero . sneakRight ( 1 ) hero . sne…" at bounding box center [488, 192] width 198 height 216
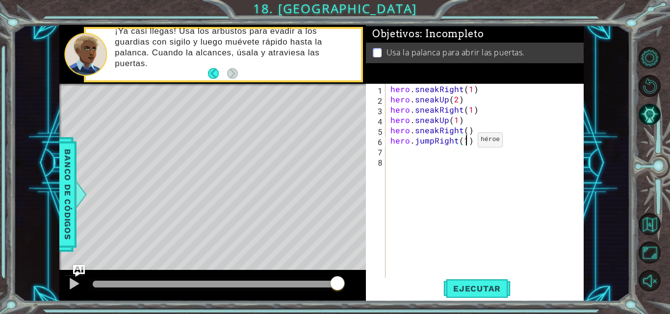
scroll to position [0, 4]
click at [465, 133] on div "hero . sneakRight ( 1 ) hero . sneakUp ( 2 ) hero . sneakRight ( 1 ) hero . sne…" at bounding box center [488, 192] width 198 height 216
click at [465, 286] on span "Ejecutar" at bounding box center [476, 289] width 67 height 10
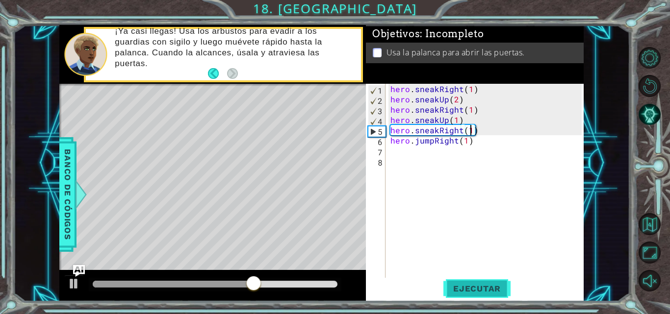
click at [468, 294] on button "Ejecutar" at bounding box center [476, 289] width 67 height 22
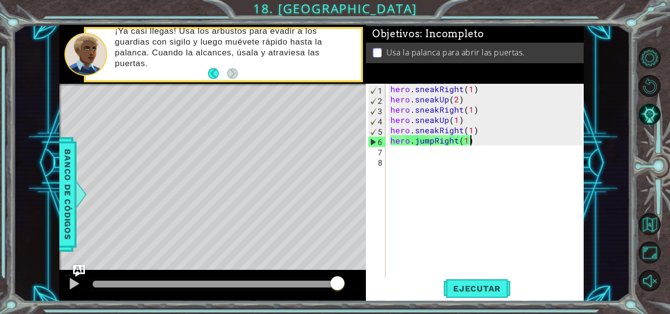
click at [471, 140] on div "hero . sneakRight ( 1 ) hero . sneakUp ( 2 ) hero . sneakRight ( 1 ) hero . sne…" at bounding box center [488, 192] width 198 height 216
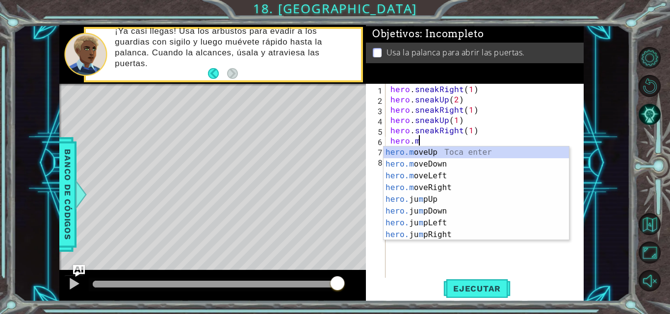
scroll to position [0, 1]
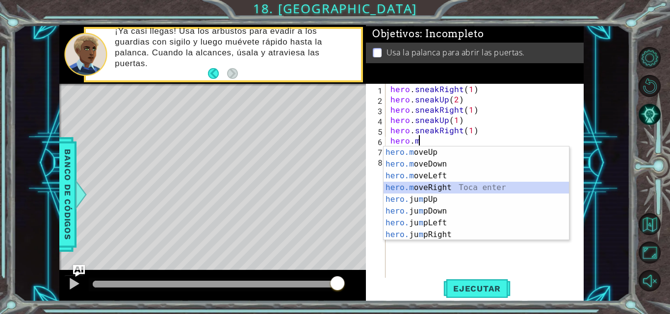
click at [453, 183] on div "hero.m oveUp Toca enter hero.m oveDown Toca enter hero.m oveLeft Toca enter her…" at bounding box center [476, 206] width 185 height 118
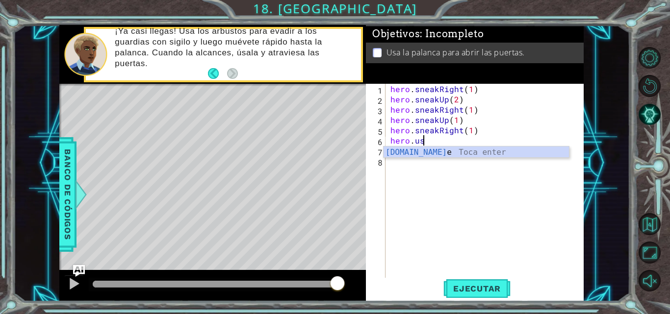
scroll to position [0, 2]
click at [462, 151] on div "hero.use Toca enter" at bounding box center [476, 164] width 185 height 35
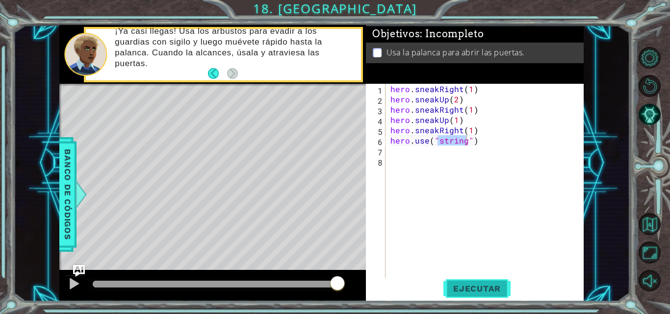
click at [466, 287] on span "Ejecutar" at bounding box center [476, 289] width 67 height 10
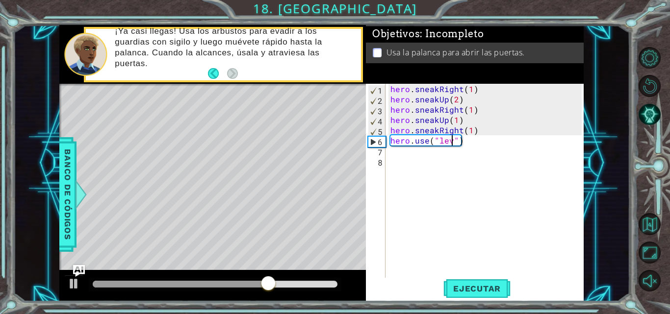
scroll to position [0, 4]
click at [479, 284] on span "Ejecutar" at bounding box center [476, 289] width 67 height 10
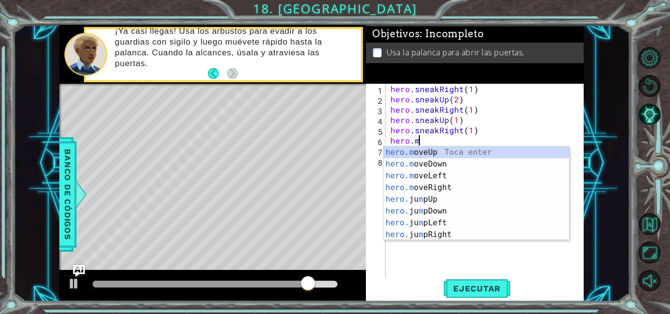
scroll to position [0, 1]
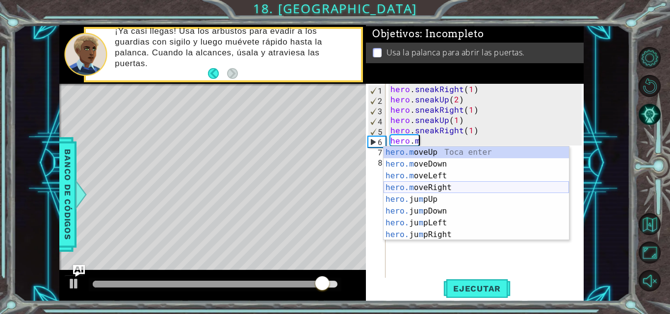
click at [441, 190] on div "hero.m oveUp Toca enter hero.m oveDown Toca enter hero.m oveLeft Toca enter her…" at bounding box center [476, 206] width 185 height 118
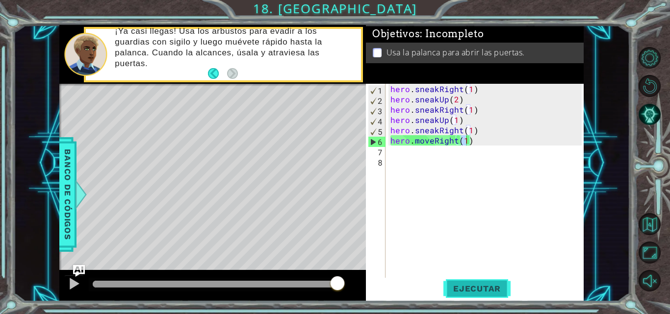
click at [458, 287] on span "Ejecutar" at bounding box center [476, 289] width 67 height 10
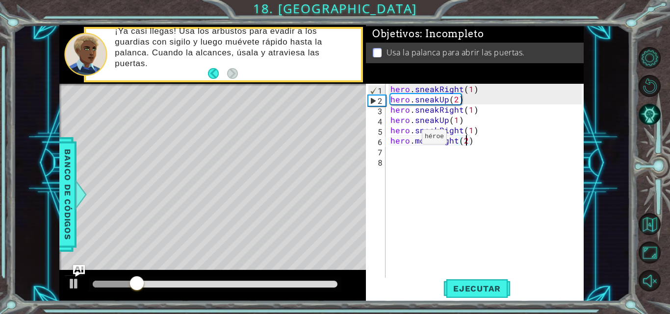
scroll to position [0, 4]
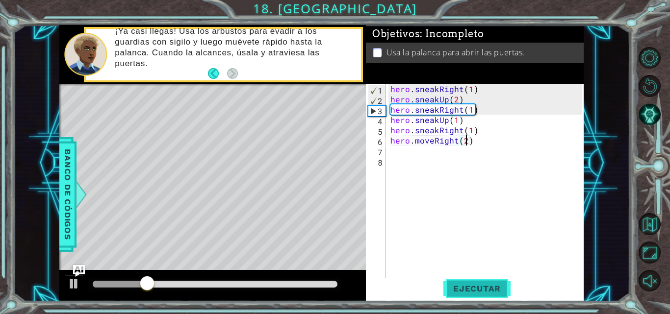
type textarea "hero.moveRight(2)"
click at [474, 290] on span "Ejecutar" at bounding box center [476, 289] width 67 height 10
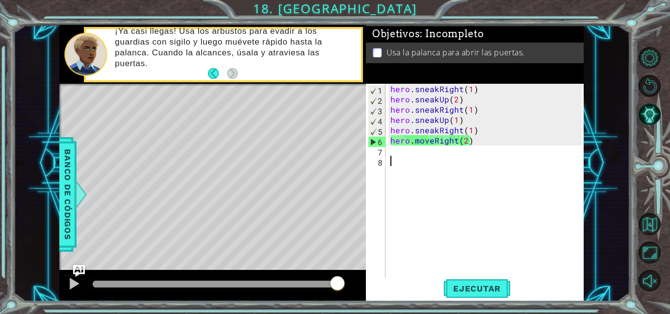
click at [410, 160] on div "hero . sneakRight ( 1 ) hero . sneakUp ( 2 ) hero . sneakRight ( 1 ) hero . sne…" at bounding box center [488, 192] width 198 height 216
click at [408, 150] on div "hero . sneakRight ( 1 ) hero . sneakUp ( 2 ) hero . sneakRight ( 1 ) hero . sne…" at bounding box center [488, 192] width 198 height 216
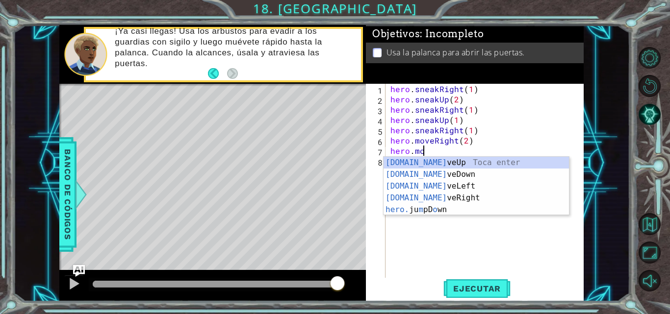
scroll to position [0, 2]
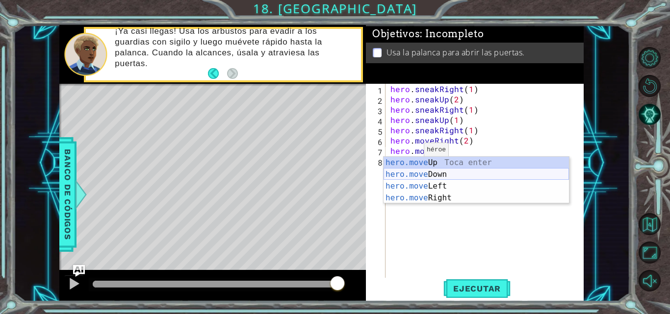
click at [428, 175] on div "hero.move Up Toca enter hero.move Down Toca enter hero.move Left Toca enter her…" at bounding box center [476, 192] width 185 height 71
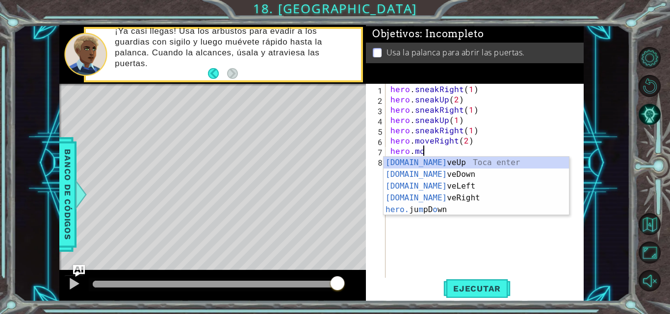
scroll to position [0, 1]
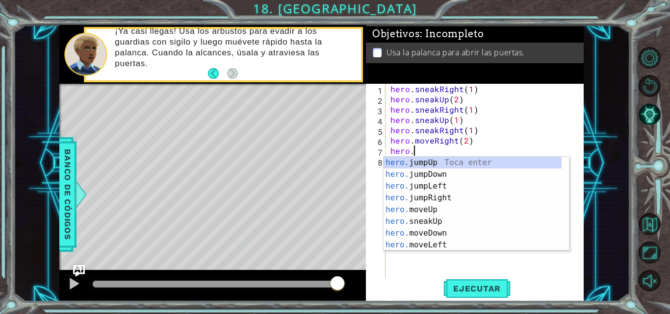
type textarea "hero.j"
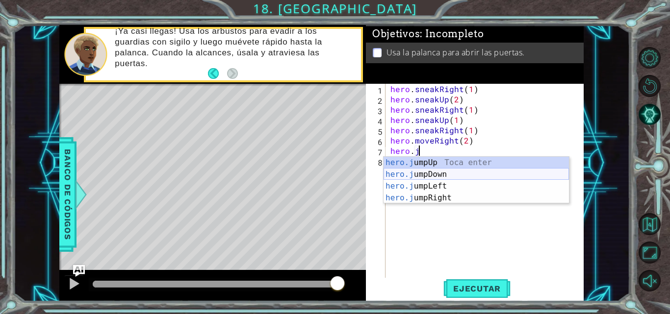
click at [422, 176] on div "hero.j umpUp Toca enter hero.j umpDown Toca enter hero.j umpLeft Toca enter her…" at bounding box center [476, 192] width 185 height 71
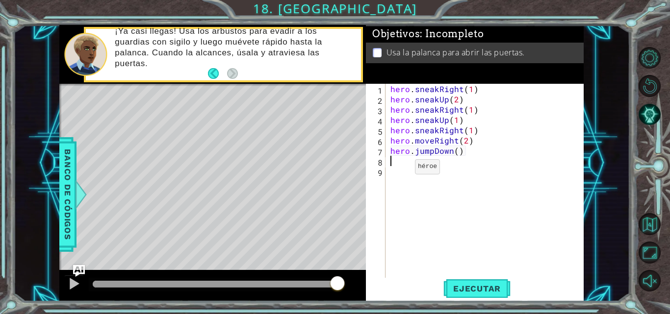
scroll to position [0, 0]
click at [458, 153] on div "hero . sneakRight ( 1 ) hero . sneakUp ( 2 ) hero . sneakRight ( 1 ) hero . sne…" at bounding box center [488, 192] width 198 height 216
click at [458, 294] on span "Ejecutar" at bounding box center [476, 289] width 67 height 10
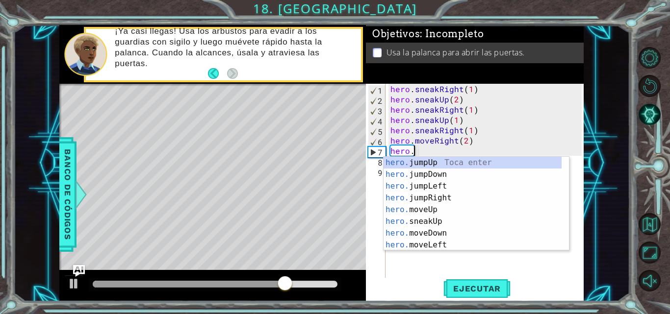
scroll to position [0, 1]
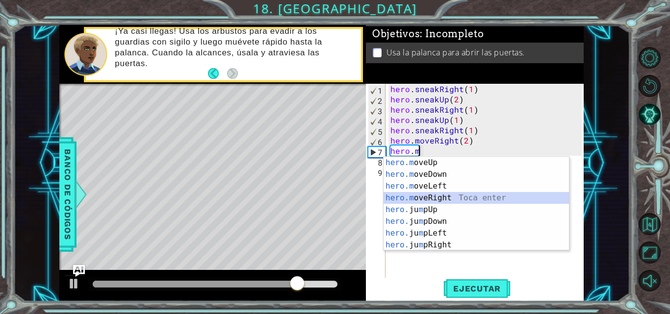
click at [438, 194] on div "hero.m oveUp Toca enter hero.m oveDown Toca enter hero.m oveLeft Toca enter her…" at bounding box center [476, 216] width 185 height 118
type textarea "hero.moveRight(1)"
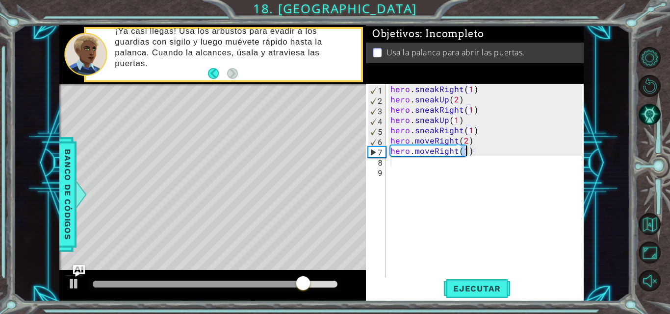
click at [442, 174] on div "hero . sneakRight ( 1 ) hero . sneakUp ( 2 ) hero . sneakRight ( 1 ) hero . sne…" at bounding box center [488, 192] width 198 height 216
click at [443, 168] on div "hero . sneakRight ( 1 ) hero . sneakUp ( 2 ) hero . sneakRight ( 1 ) hero . sne…" at bounding box center [488, 192] width 198 height 216
click at [443, 163] on div "hero . sneakRight ( 1 ) hero . sneakUp ( 2 ) hero . sneakRight ( 1 ) hero . sne…" at bounding box center [488, 192] width 198 height 216
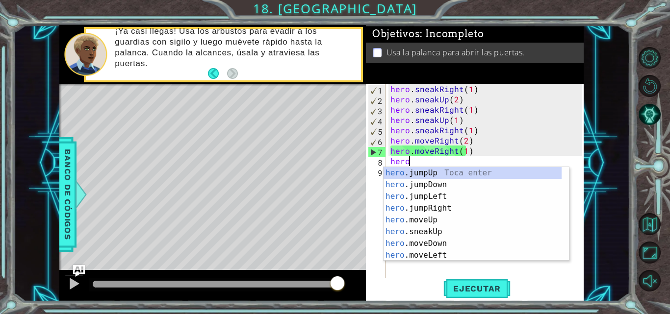
scroll to position [0, 1]
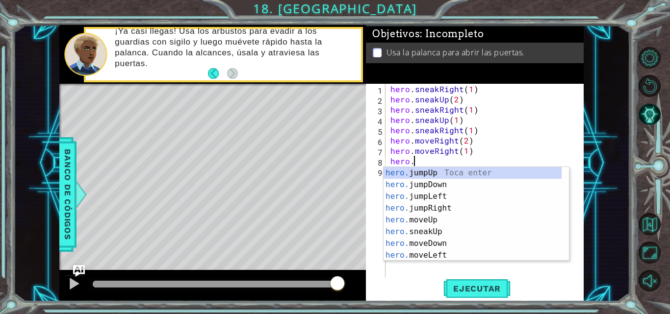
type textarea "hero.j"
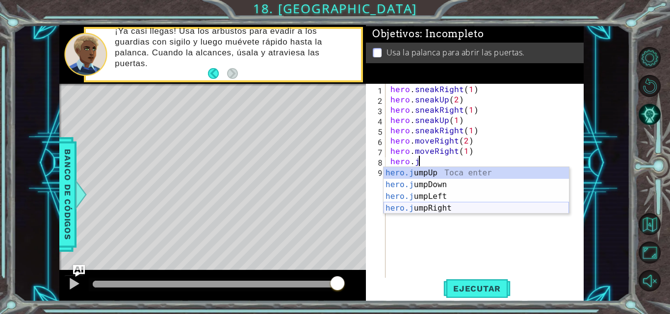
click at [445, 205] on div "hero.j umpUp Toca enter hero.j umpDown Toca enter hero.j umpLeft Toca enter her…" at bounding box center [476, 202] width 185 height 71
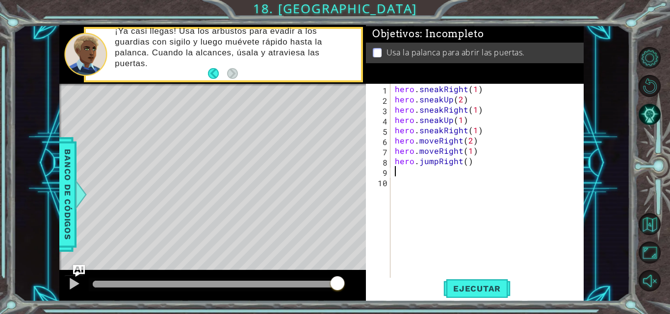
scroll to position [0, 0]
click at [469, 161] on div "hero . sneakRight ( 1 ) hero . sneakUp ( 2 ) hero . sneakRight ( 1 ) hero . sne…" at bounding box center [490, 192] width 194 height 216
click at [467, 161] on div "hero . sneakRight ( 1 ) hero . sneakUp ( 2 ) hero . sneakRight ( 1 ) hero . sne…" at bounding box center [490, 192] width 194 height 216
type textarea "hero.jumpRight(1)"
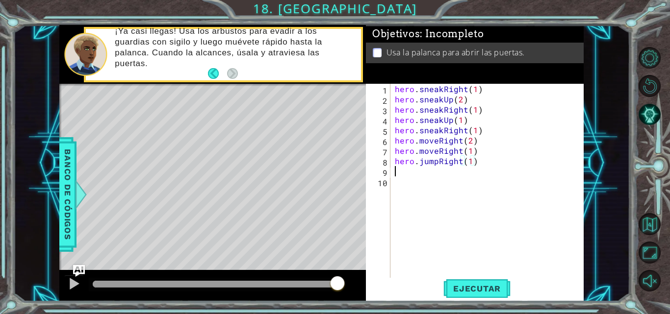
click at [433, 175] on div "hero . sneakRight ( 1 ) hero . sneakUp ( 2 ) hero . sneakRight ( 1 ) hero . sne…" at bounding box center [490, 192] width 194 height 216
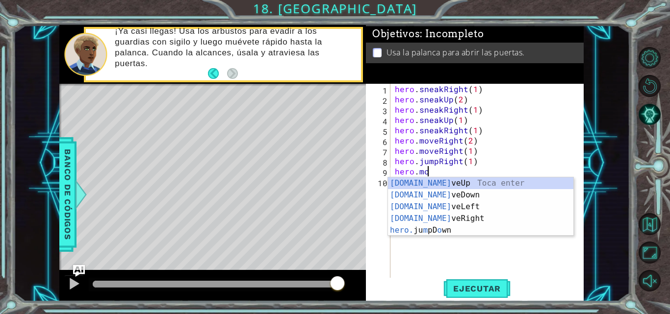
scroll to position [0, 2]
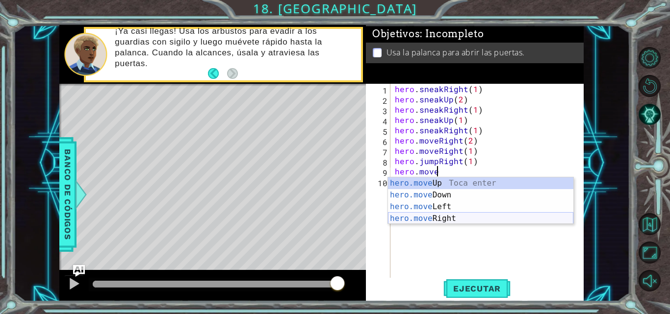
click at [447, 216] on div "hero.move Up Toca enter hero.move Down Toca enter hero.move Left Toca enter her…" at bounding box center [480, 213] width 185 height 71
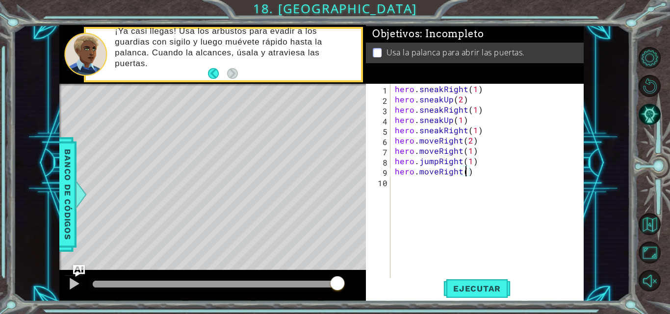
type textarea "hero.moveRight(2)"
click at [410, 187] on div "hero . sneakRight ( 1 ) hero . sneakUp ( 2 ) hero . sneakRight ( 1 ) hero . sne…" at bounding box center [490, 192] width 194 height 216
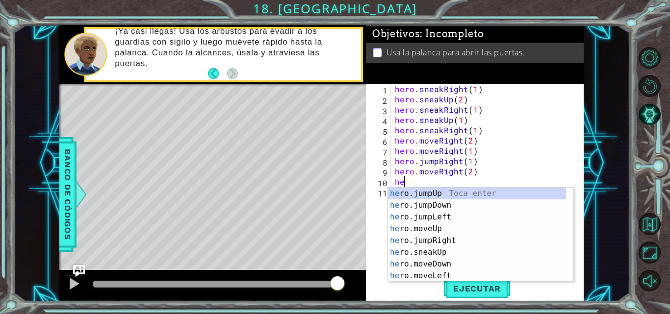
scroll to position [0, 0]
type textarea "hero."
click at [442, 189] on div "hero. jumpUp Toca enter hero. jumpDown Toca enter hero. jumpLeft Toca enter her…" at bounding box center [477, 247] width 178 height 118
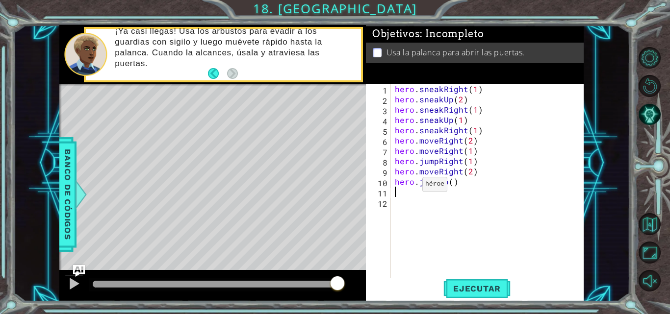
scroll to position [0, 0]
click at [449, 182] on div "hero . sneakRight ( 1 ) hero . sneakUp ( 2 ) hero . sneakRight ( 1 ) hero . sne…" at bounding box center [490, 192] width 194 height 216
click at [464, 293] on span "Ejecutar" at bounding box center [476, 289] width 67 height 10
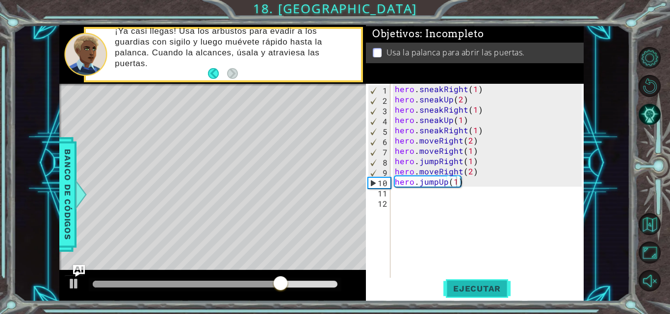
click at [467, 282] on button "Ejecutar" at bounding box center [476, 289] width 67 height 22
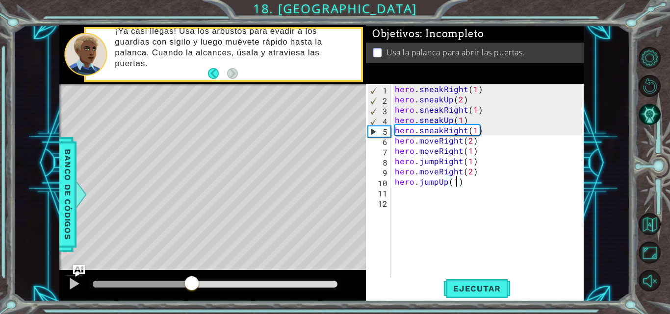
drag, startPoint x: 123, startPoint y: 281, endPoint x: 193, endPoint y: 279, distance: 70.2
click at [192, 281] on div at bounding box center [215, 284] width 245 height 7
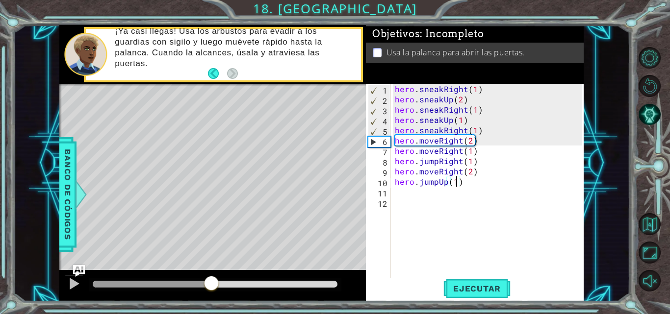
drag, startPoint x: 193, startPoint y: 279, endPoint x: 212, endPoint y: 277, distance: 19.3
click at [212, 277] on div at bounding box center [212, 285] width 18 height 18
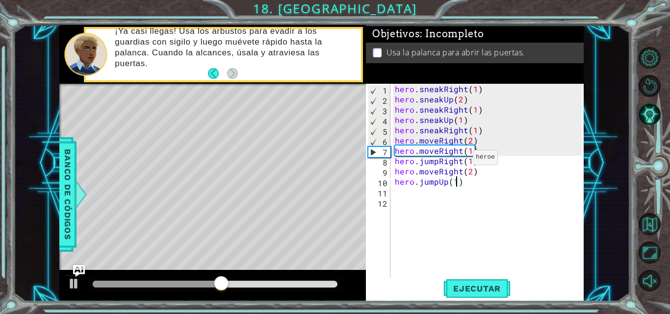
click at [461, 159] on div "hero . sneakRight ( 1 ) hero . sneakUp ( 2 ) hero . sneakRight ( 1 ) hero . sne…" at bounding box center [490, 192] width 194 height 216
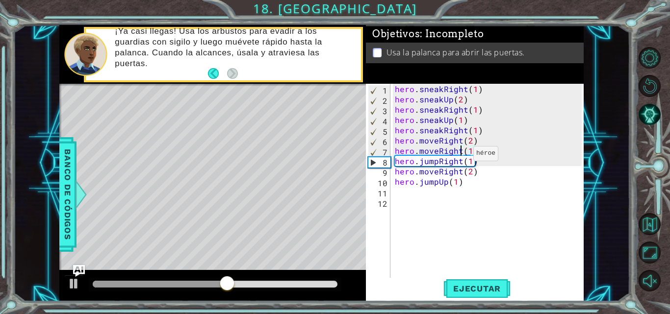
click at [461, 156] on div "hero . sneakRight ( 1 ) hero . sneakUp ( 2 ) hero . sneakRight ( 1 ) hero . sne…" at bounding box center [490, 192] width 194 height 216
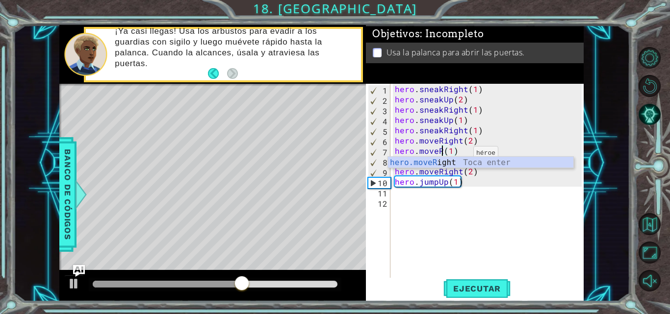
scroll to position [0, 3]
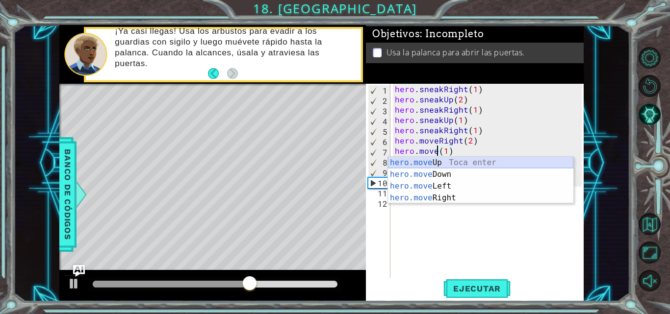
click at [442, 169] on div "hero.move Up Toca enter hero.move Down Toca enter hero.move Left Toca enter her…" at bounding box center [480, 192] width 185 height 71
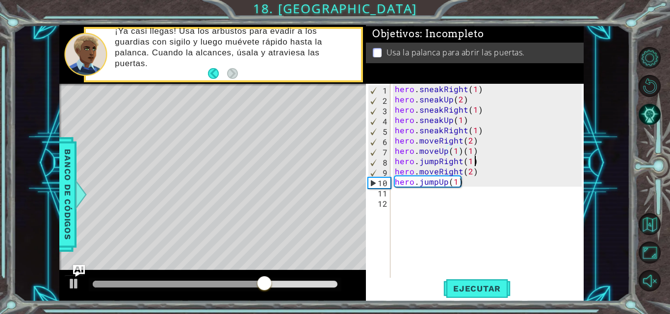
click at [474, 157] on div "hero . sneakRight ( 1 ) hero . sneakUp ( 2 ) hero . sneakRight ( 1 ) hero . sne…" at bounding box center [490, 192] width 194 height 216
click at [476, 155] on div "hero . sneakRight ( 1 ) hero . sneakUp ( 2 ) hero . sneakRight ( 1 ) hero . sne…" at bounding box center [490, 192] width 194 height 216
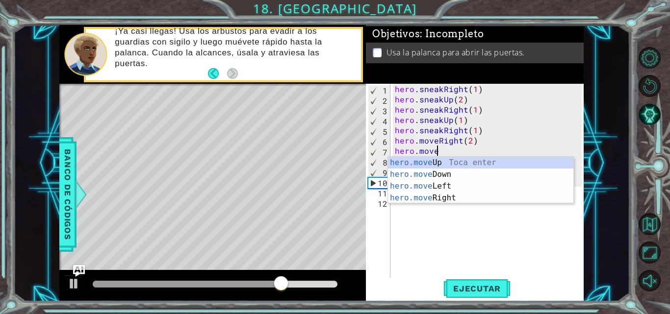
scroll to position [0, 2]
click at [462, 174] on div "hero.move Up Toca enter hero.move Down Toca enter hero.move Left Toca enter her…" at bounding box center [480, 192] width 185 height 71
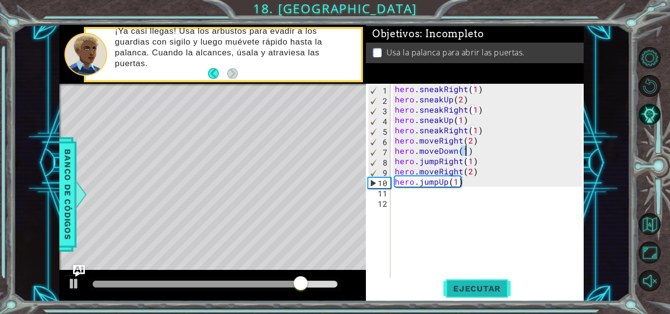
click at [476, 284] on span "Ejecutar" at bounding box center [476, 289] width 67 height 10
click at [459, 160] on div "hero . sneakRight ( 1 ) hero . sneakUp ( 2 ) hero . sneakRight ( 1 ) hero . sne…" at bounding box center [490, 192] width 194 height 216
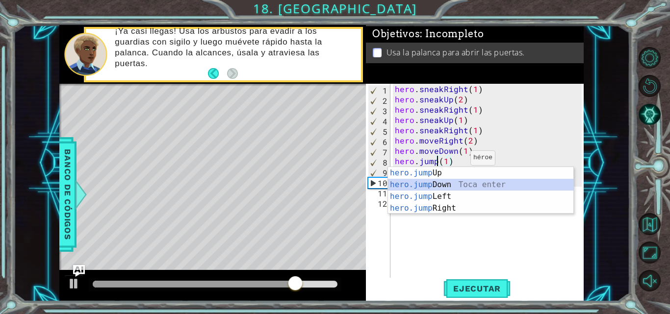
click at [450, 186] on div "hero.jump Up Toca enter hero.jump Down Toca enter hero.jump Left Toca enter her…" at bounding box center [480, 202] width 185 height 71
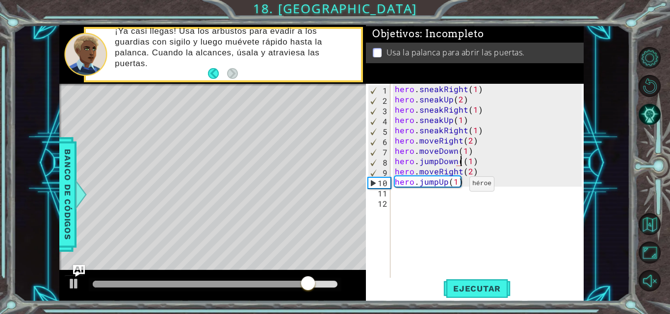
type textarea "hero.jumpDown(1)"
click at [392, 260] on div "hero.jumpDown(1) 1 2 3 4 5 6 7 8 9 10 11 12 hero . sneakRight ( 1 ) hero . snea…" at bounding box center [474, 182] width 216 height 196
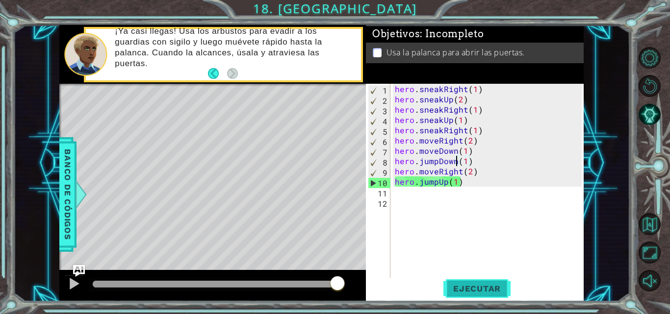
click at [458, 281] on button "Ejecutar" at bounding box center [476, 289] width 67 height 22
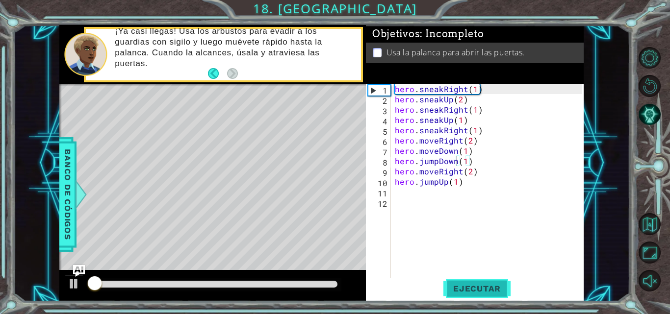
click at [458, 281] on button "Ejecutar" at bounding box center [476, 289] width 67 height 22
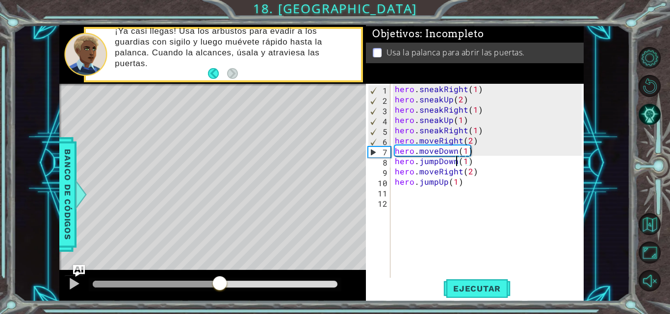
drag, startPoint x: 102, startPoint y: 285, endPoint x: 220, endPoint y: 273, distance: 118.9
click at [220, 273] on div at bounding box center [212, 285] width 307 height 31
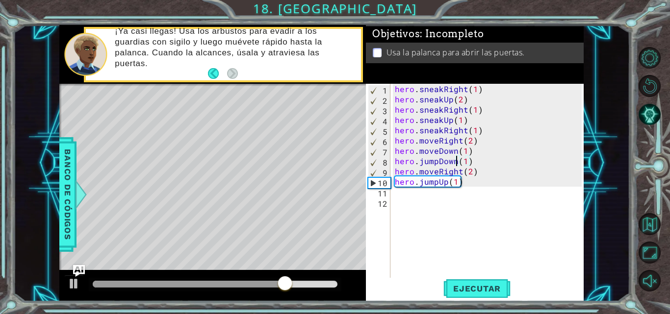
click at [425, 199] on div "hero . sneakRight ( 1 ) hero . sneakUp ( 2 ) hero . sneakRight ( 1 ) hero . sne…" at bounding box center [490, 192] width 194 height 216
click at [426, 193] on div "hero . sneakRight ( 1 ) hero . sneakUp ( 2 ) hero . sneakRight ( 1 ) hero . sne…" at bounding box center [490, 192] width 194 height 216
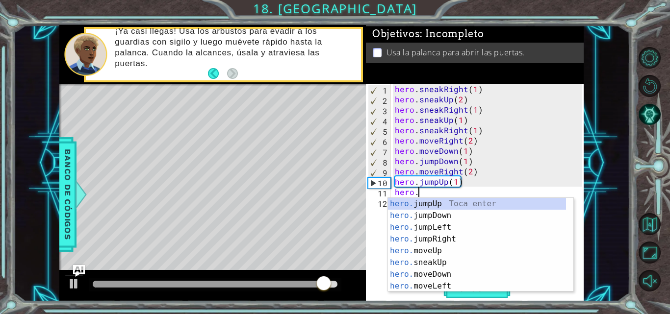
scroll to position [0, 1]
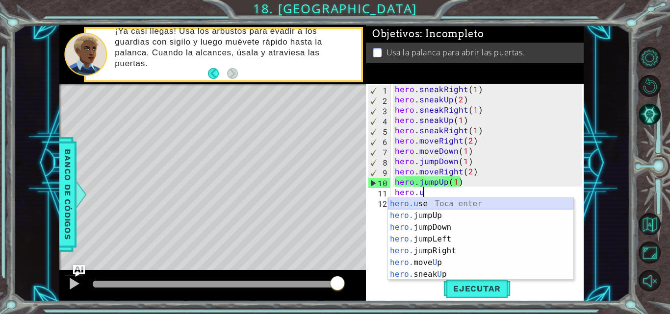
click at [430, 206] on div "hero.u se Toca enter hero. j u mpUp Toca enter hero. j u mpDown Toca enter hero…" at bounding box center [480, 251] width 185 height 106
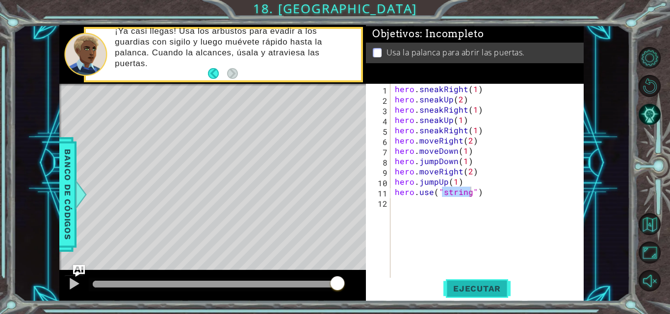
click at [481, 291] on span "Ejecutar" at bounding box center [476, 289] width 67 height 10
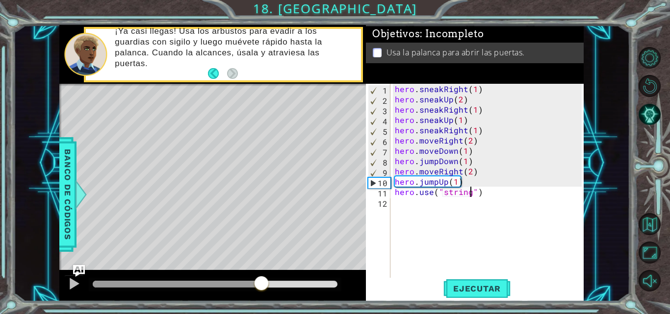
drag, startPoint x: 104, startPoint y: 285, endPoint x: 261, endPoint y: 267, distance: 158.4
click at [261, 267] on div "methods hero use(thing) moveUp(steps) moveDown(steps) moveLeft(steps) moveRight…" at bounding box center [321, 163] width 524 height 277
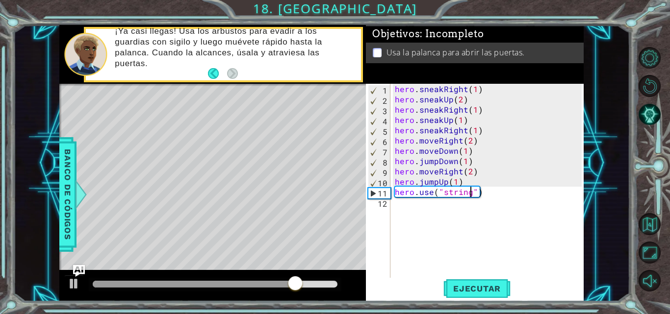
click at [490, 196] on div "hero . sneakRight ( 1 ) hero . sneakUp ( 2 ) hero . sneakRight ( 1 ) hero . sne…" at bounding box center [490, 192] width 194 height 216
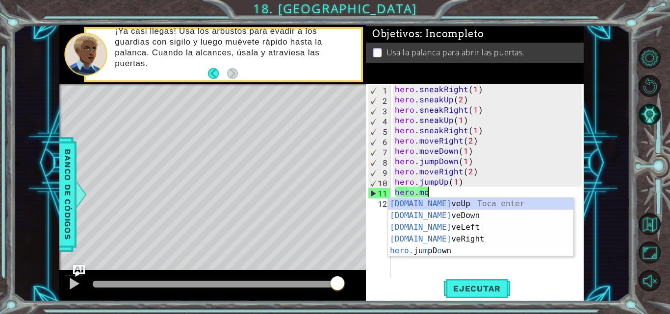
scroll to position [0, 2]
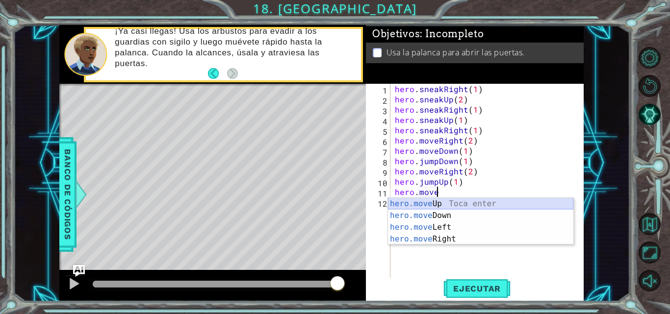
click at [471, 203] on div "hero.move Up Toca enter hero.move Down Toca enter hero.move Left Toca enter her…" at bounding box center [480, 233] width 185 height 71
type textarea "hero.moveUp(1)"
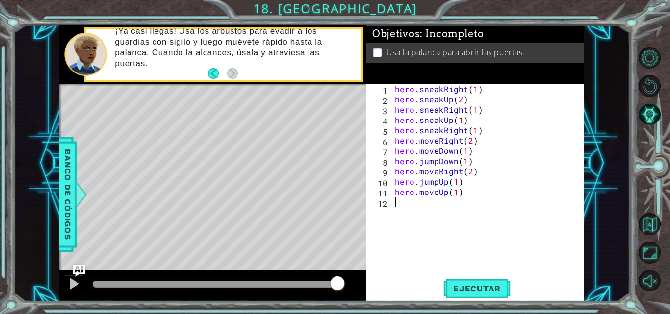
click at [431, 207] on div "hero . sneakRight ( 1 ) hero . sneakUp ( 2 ) hero . sneakRight ( 1 ) hero . sne…" at bounding box center [490, 192] width 194 height 216
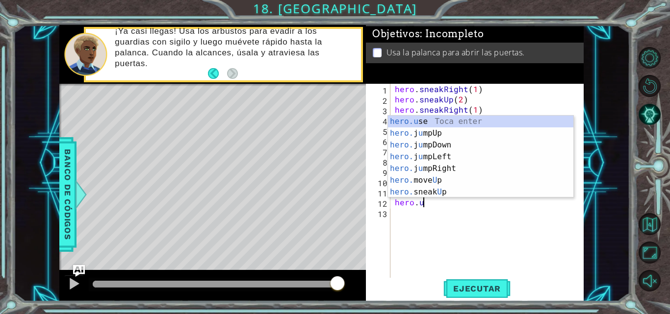
scroll to position [0, 1]
click at [453, 122] on div "hero.u se Toca enter hero. j u mpUp Toca enter hero. j u mpDown Toca enter hero…" at bounding box center [480, 169] width 185 height 106
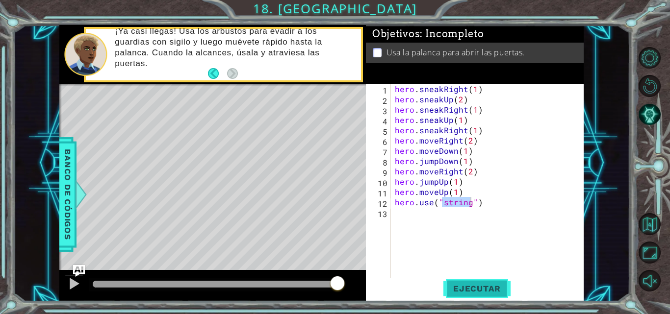
click at [471, 284] on button "Ejecutar" at bounding box center [476, 289] width 67 height 22
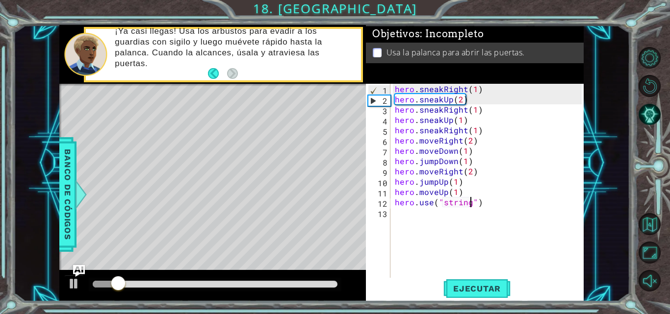
click at [248, 284] on div at bounding box center [215, 284] width 245 height 7
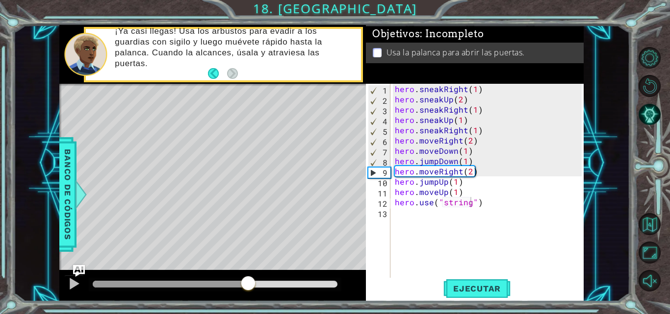
click at [391, 273] on div "hero.use("string") 1 2 3 4 5 6 7 8 9 10 11 12 13 hero . sneakRight ( 1 ) hero .…" at bounding box center [474, 182] width 216 height 196
click at [383, 284] on div "Ejecutar" at bounding box center [477, 289] width 218 height 22
click at [369, 175] on div "9" at bounding box center [379, 173] width 22 height 10
click at [371, 174] on div "9" at bounding box center [379, 173] width 22 height 10
drag, startPoint x: 270, startPoint y: 278, endPoint x: 277, endPoint y: 278, distance: 6.4
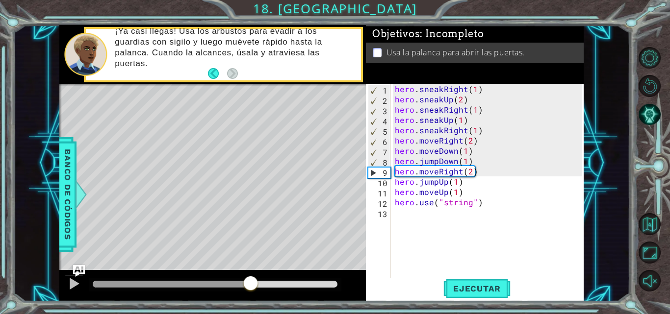
click at [277, 278] on div at bounding box center [212, 285] width 307 height 31
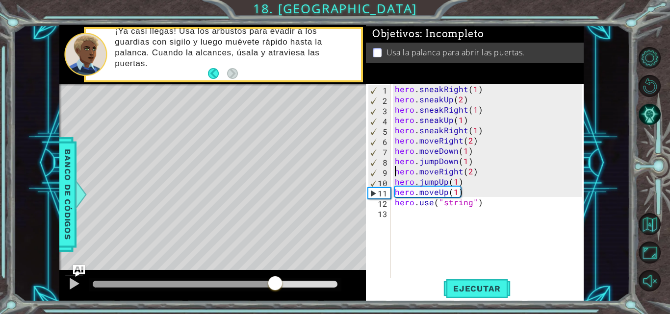
drag, startPoint x: 266, startPoint y: 282, endPoint x: 275, endPoint y: 283, distance: 9.3
click at [275, 283] on div at bounding box center [215, 284] width 245 height 7
click at [491, 286] on span "Ejecutar" at bounding box center [476, 289] width 67 height 10
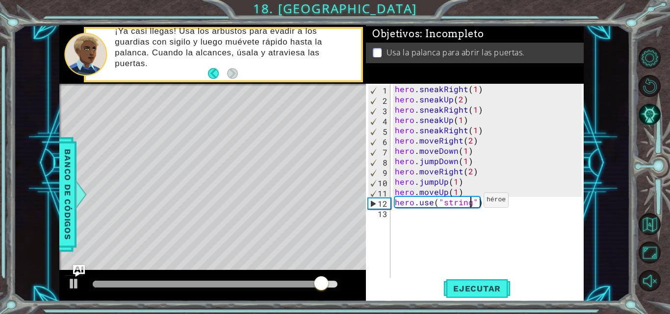
click at [471, 203] on div "hero . sneakRight ( 1 ) hero . sneakUp ( 2 ) hero . sneakRight ( 1 ) hero . sne…" at bounding box center [490, 192] width 194 height 216
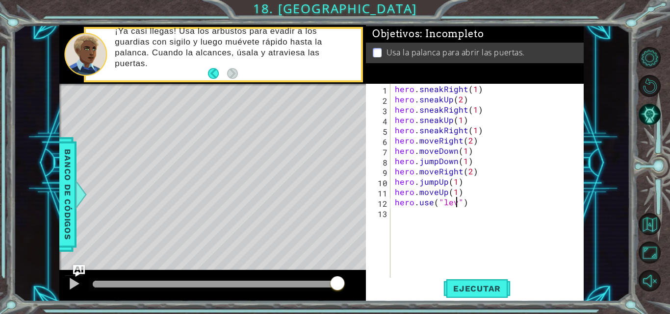
scroll to position [0, 4]
type textarea "hero.use("lever")"
click at [469, 282] on button "Ejecutar" at bounding box center [476, 289] width 67 height 22
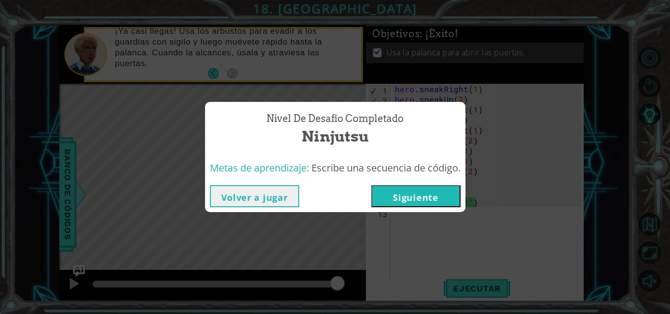
click at [421, 190] on button "Siguiente" at bounding box center [415, 196] width 89 height 22
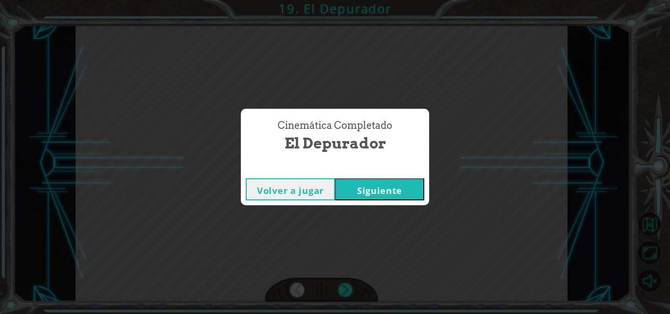
click at [400, 185] on button "Siguiente" at bounding box center [379, 190] width 89 height 22
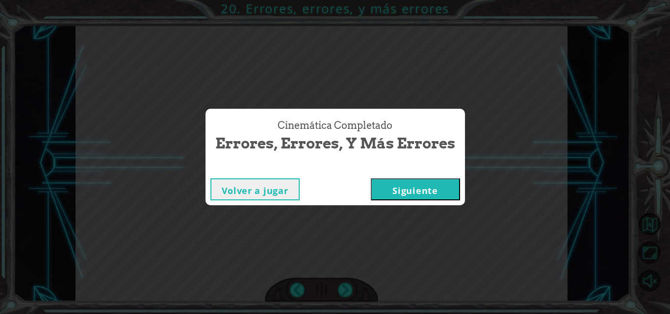
click at [400, 185] on button "Siguiente" at bounding box center [415, 190] width 89 height 22
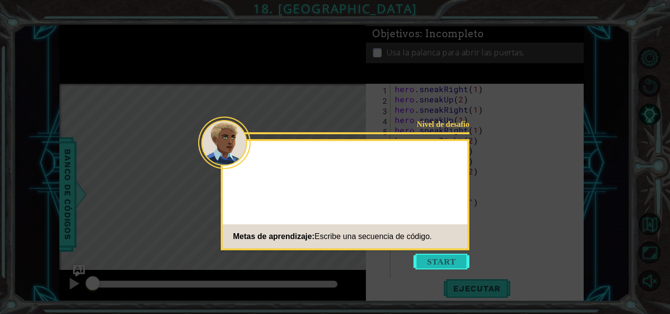
click at [447, 260] on button "Start" at bounding box center [442, 262] width 56 height 16
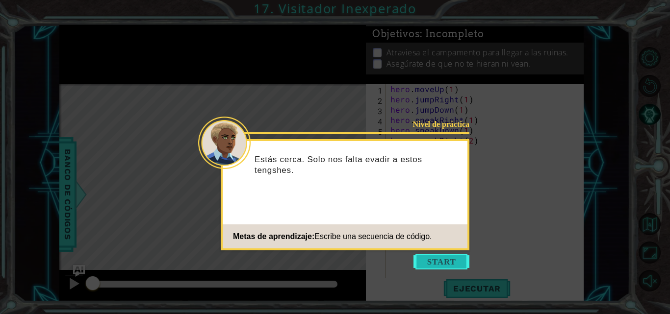
click at [463, 258] on button "Start" at bounding box center [442, 262] width 56 height 16
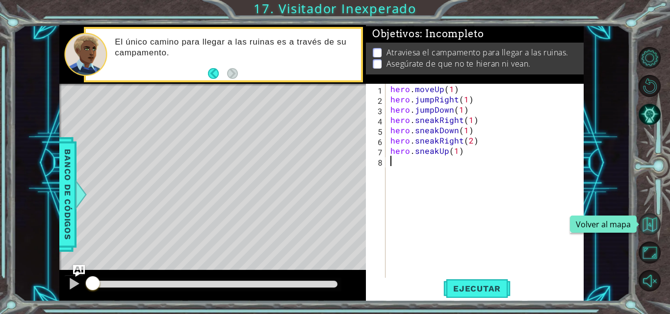
click at [656, 220] on button "Volver al mapa" at bounding box center [650, 224] width 22 height 22
